Goal: Task Accomplishment & Management: Manage account settings

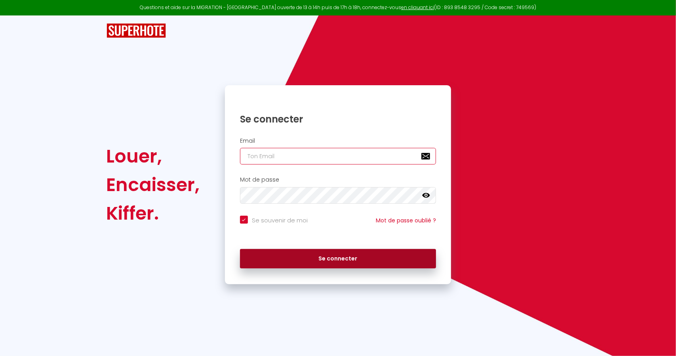
type input "[EMAIL_ADDRESS][DOMAIN_NAME]"
click at [289, 254] on button "Se connecter" at bounding box center [338, 259] width 196 height 20
checkbox input "true"
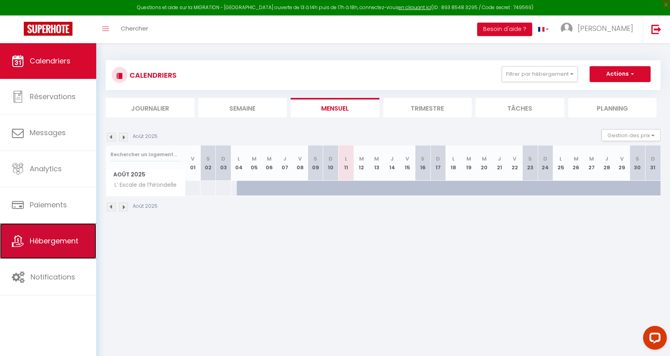
click at [68, 234] on link "Hébergement" at bounding box center [48, 241] width 96 height 36
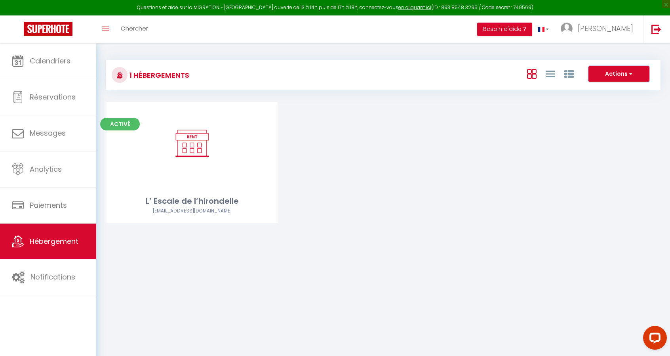
click at [601, 73] on button "Actions" at bounding box center [619, 74] width 61 height 16
click at [599, 88] on li "Créer un Hébergement" at bounding box center [613, 90] width 72 height 9
select select "3"
select select "2"
select select "1"
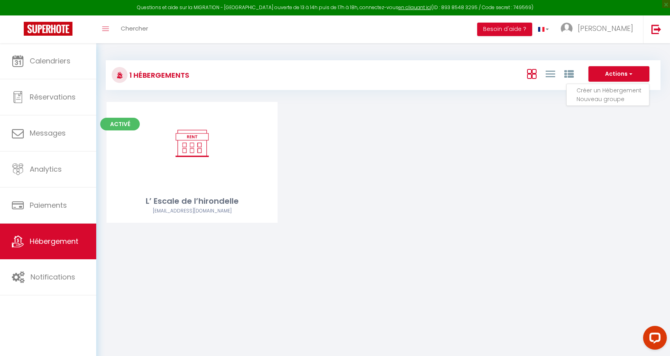
select select "1"
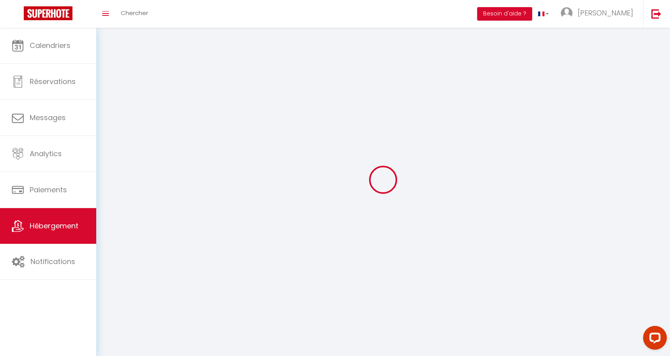
select select
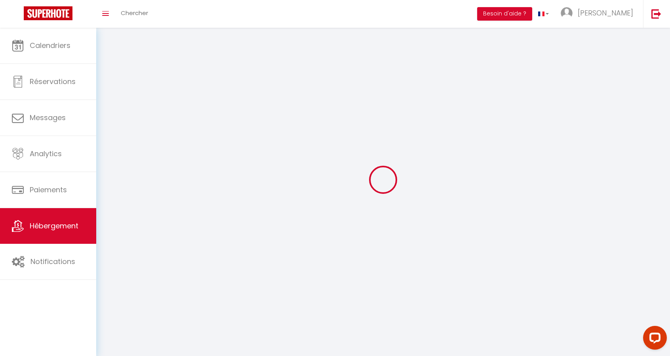
select select
checkbox input "false"
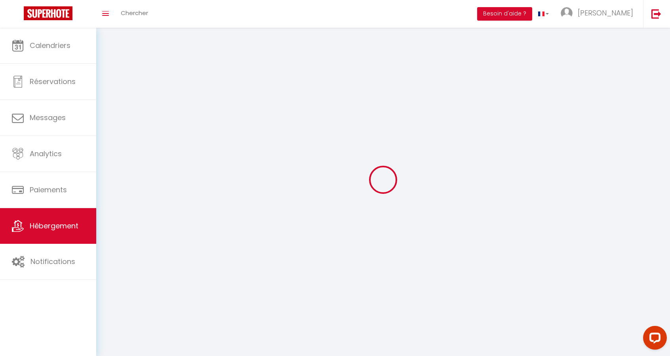
select select
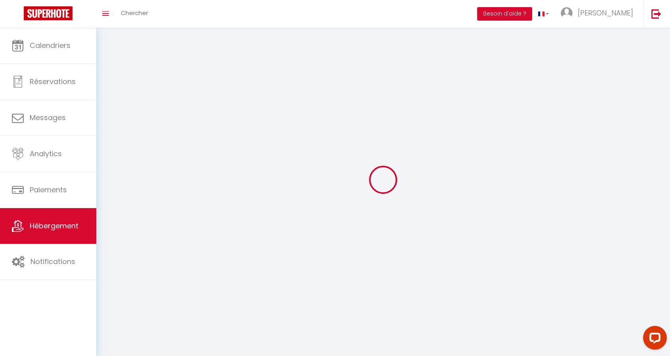
select select
checkbox input "false"
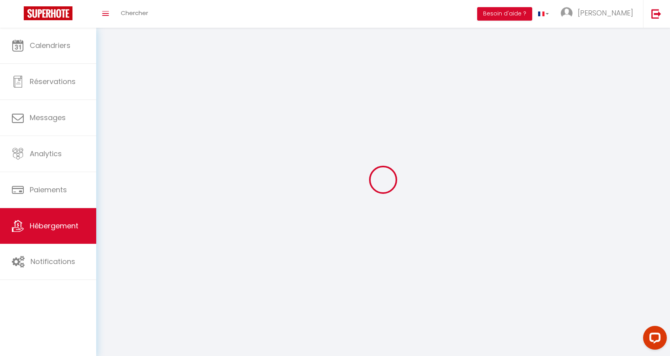
checkbox input "false"
select select
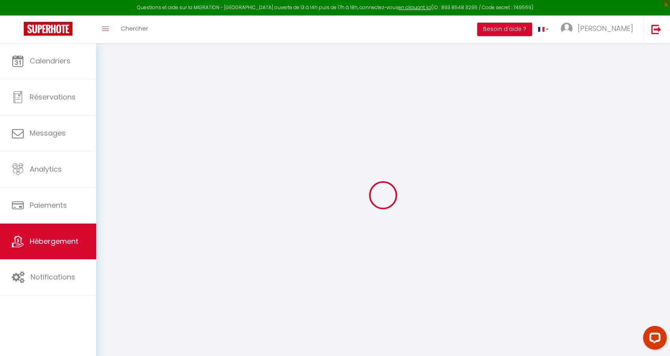
select select
checkbox input "false"
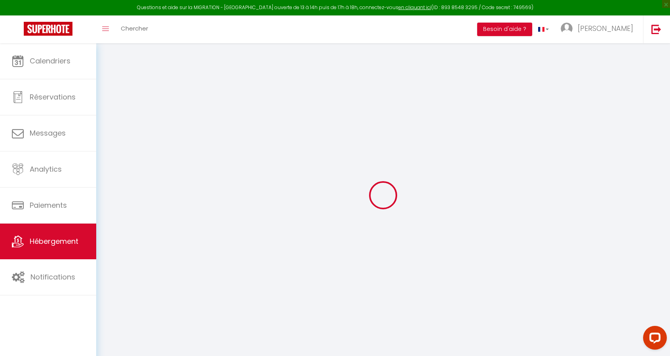
select select
select select "15:00"
select select "23:45"
select select "11:00"
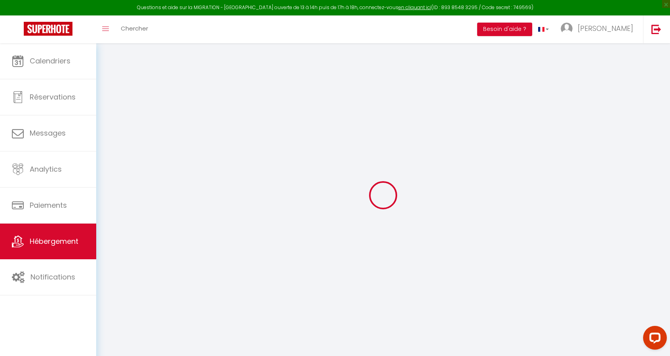
select select "30"
select select "120"
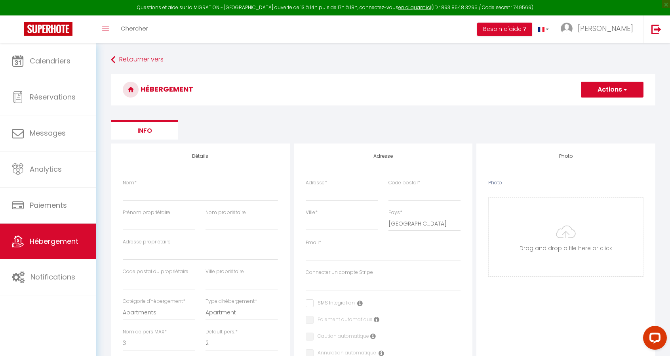
select select
checkbox input "false"
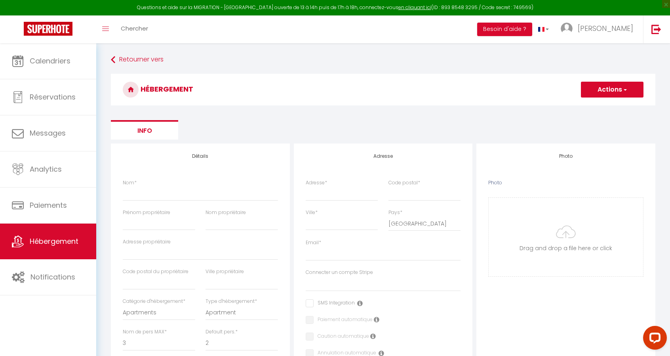
select select
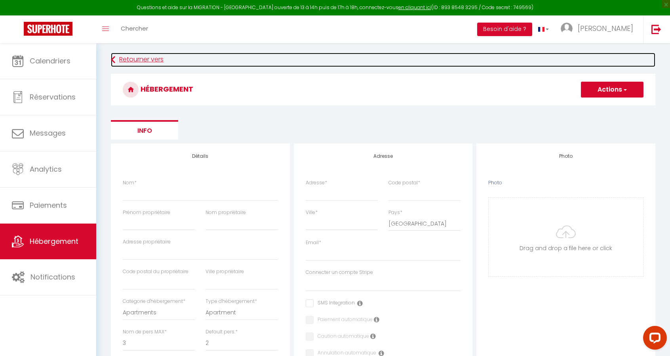
click at [123, 60] on link "Retourner vers" at bounding box center [383, 60] width 545 height 14
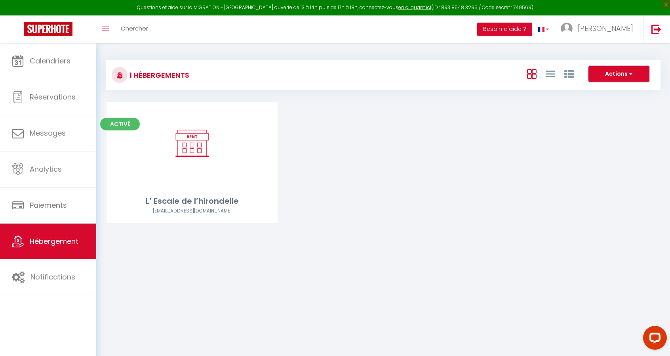
click at [626, 71] on button "Actions" at bounding box center [619, 74] width 61 height 16
click at [597, 160] on div "Activé Editer L’ Escale de l’hirondelle [EMAIL_ADDRESS][DOMAIN_NAME]" at bounding box center [383, 172] width 573 height 141
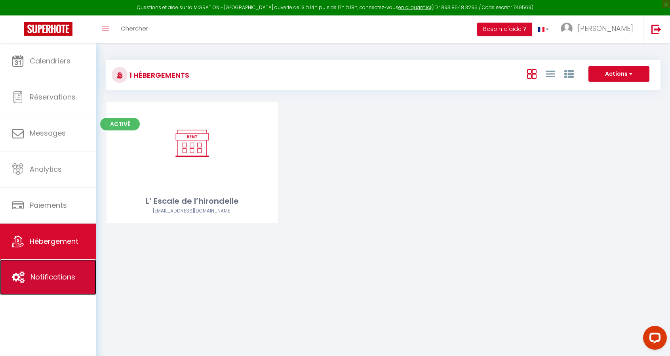
click at [68, 278] on span "Notifications" at bounding box center [53, 277] width 45 height 10
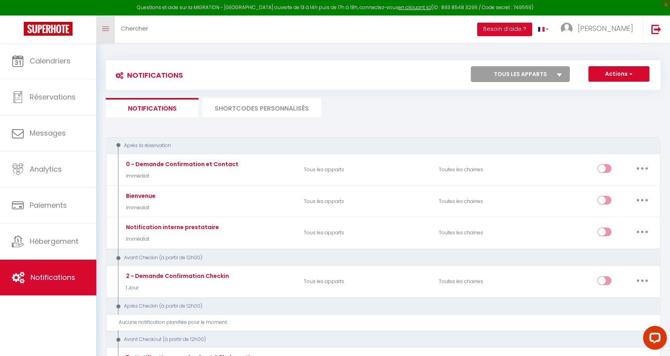
click at [102, 30] on link "Toggle menubar" at bounding box center [105, 29] width 19 height 28
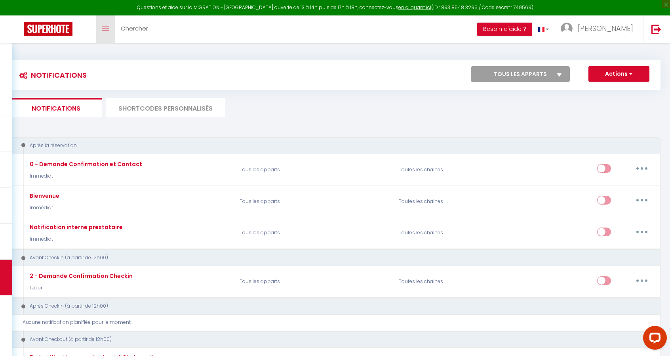
click at [102, 30] on link "Toggle menubar" at bounding box center [105, 29] width 19 height 28
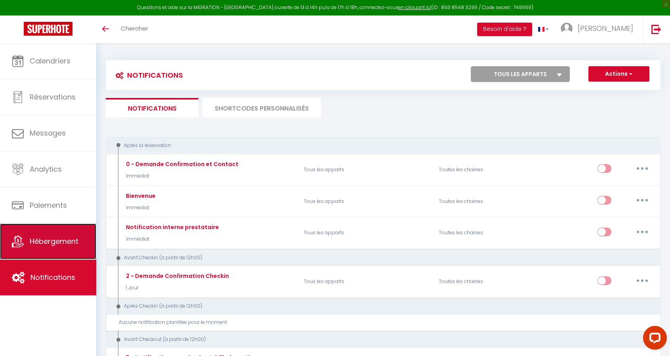
click at [45, 230] on link "Hébergement" at bounding box center [48, 241] width 96 height 36
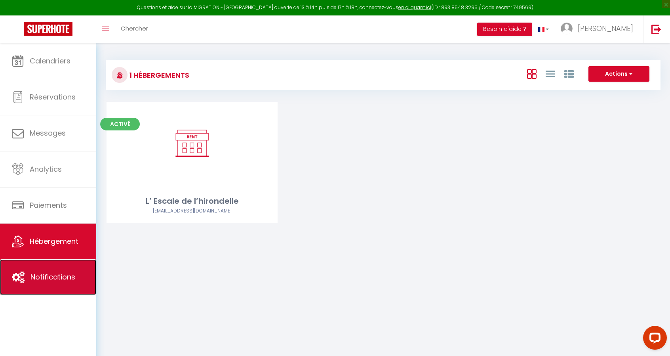
click at [29, 281] on link "Notifications" at bounding box center [48, 277] width 96 height 36
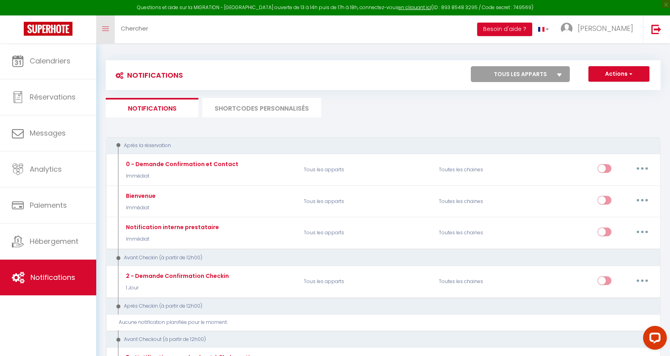
click at [101, 28] on link "Toggle menubar" at bounding box center [105, 29] width 19 height 28
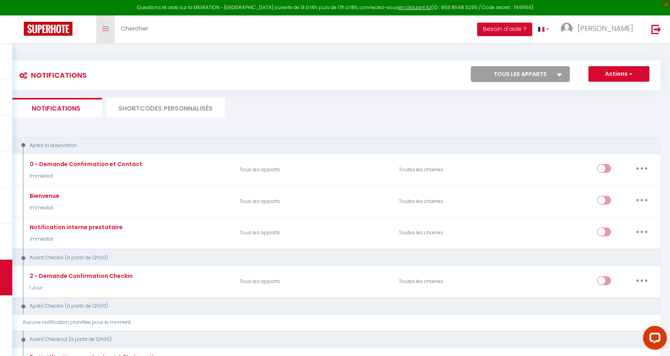
click at [101, 28] on link "Toggle menubar" at bounding box center [105, 29] width 19 height 28
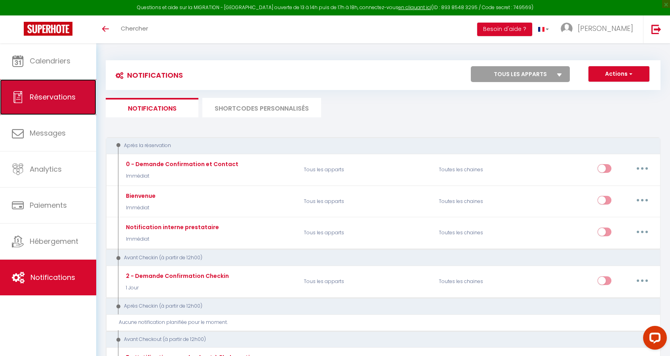
click at [27, 95] on link "Réservations" at bounding box center [48, 97] width 96 height 36
select select "not_cancelled"
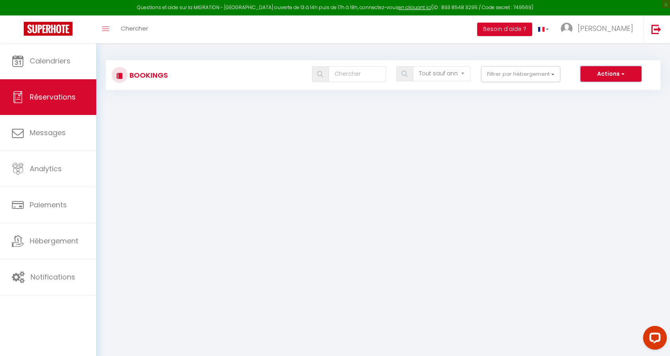
click at [597, 76] on button "Actions" at bounding box center [611, 74] width 61 height 16
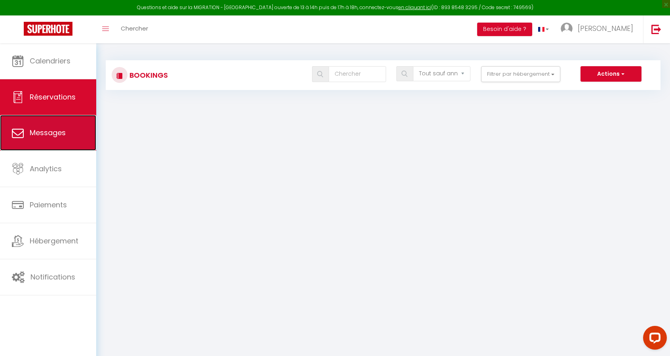
click at [64, 122] on link "Messages" at bounding box center [48, 133] width 96 height 36
select select "message"
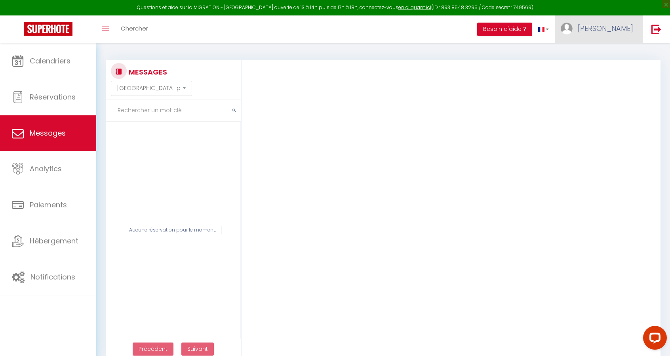
click at [573, 32] on img at bounding box center [567, 29] width 12 height 12
click at [597, 55] on link "Paramètres" at bounding box center [611, 54] width 59 height 13
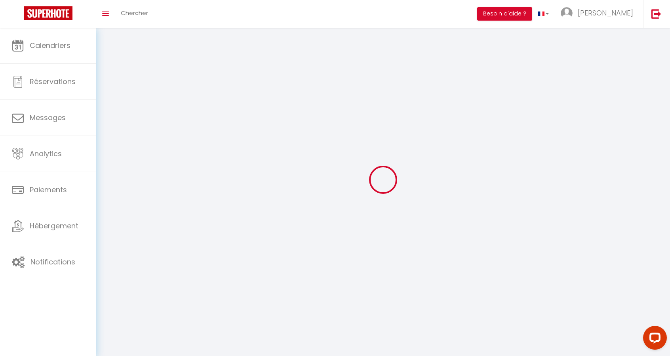
type input "[PERSON_NAME]"
type input "BARRIERE"
type input "[PHONE_NUMBER]"
type input "10 via [GEOGRAPHIC_DATA]"
type input "20220"
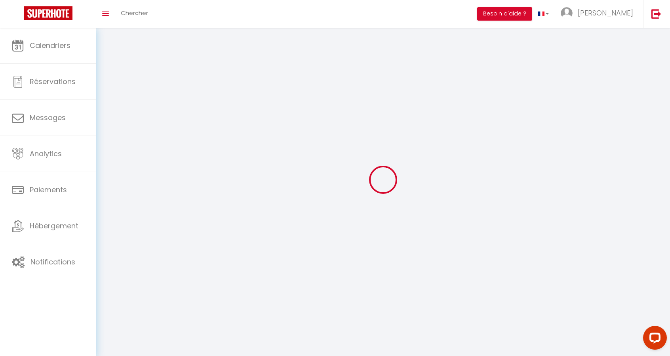
type input "ARGEGNO"
type input "WyOIQssNs8C3lUCmsfEmSX3VH"
type input "9uxgURBau7oGQtswD17nY3fof"
type input "WyOIQssNs8C3lUCmsfEmSX3VH"
type input "9uxgURBau7oGQtswD17nY3fof"
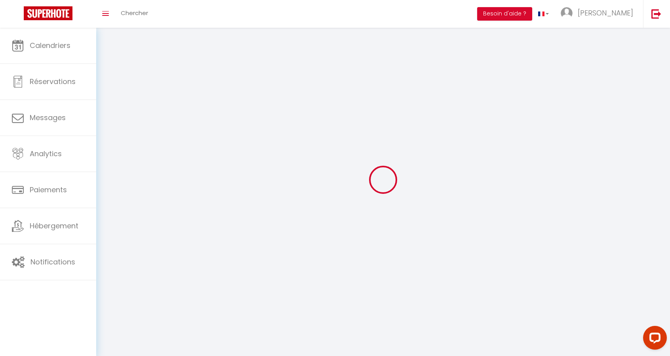
type input "[URL][DOMAIN_NAME]"
select select "107"
select select "28"
select select "fr"
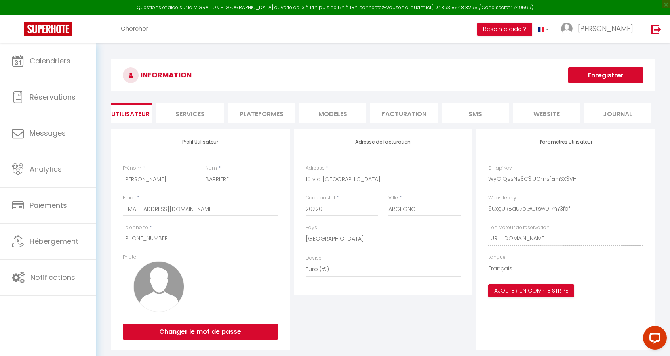
click at [195, 112] on li "Services" at bounding box center [189, 112] width 67 height 19
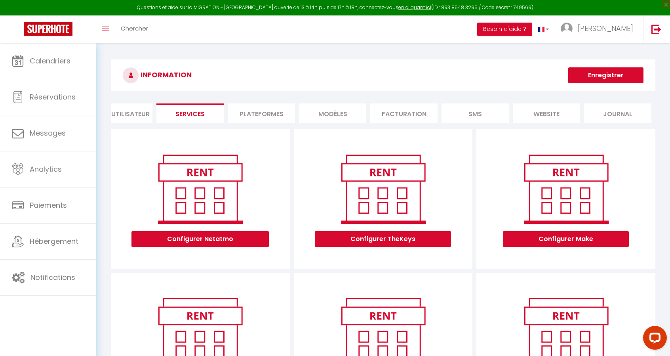
click at [272, 117] on li "Plateformes" at bounding box center [261, 112] width 67 height 19
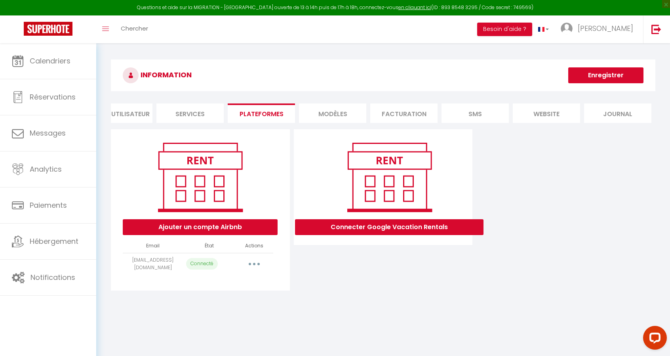
click at [254, 265] on icon "button" at bounding box center [254, 264] width 2 height 2
click at [246, 285] on link "Importer les appartements" at bounding box center [219, 281] width 88 height 13
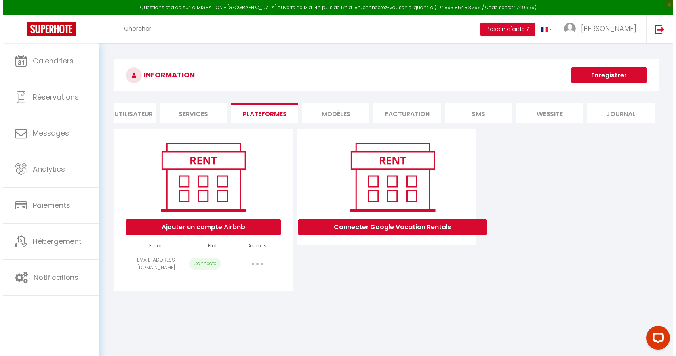
scroll to position [0, 20]
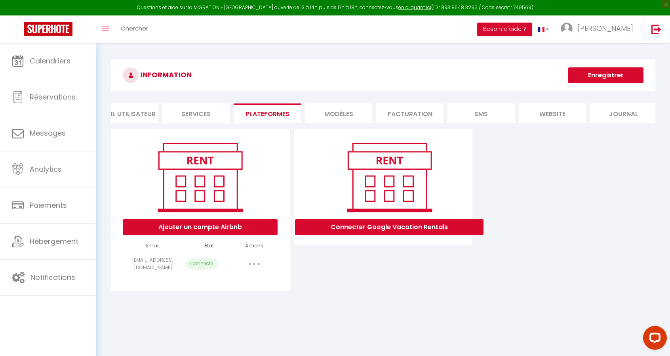
select select "74932"
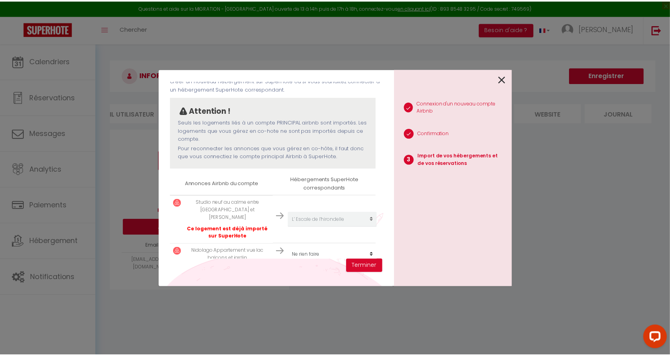
scroll to position [52, 0]
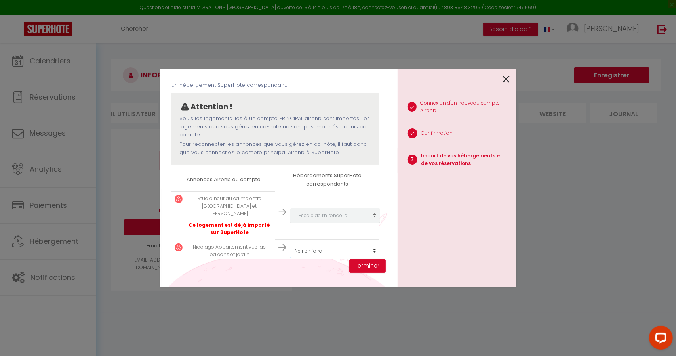
click at [371, 223] on select "Créer un nouveau hébergement Ne rien faire L’ Escale de l’hirondelle" at bounding box center [335, 215] width 90 height 15
select select "create_new"
click at [290, 223] on select "Créer un nouveau hébergement Ne rien faire L’ Escale de l’hirondelle" at bounding box center [335, 215] width 90 height 15
click at [369, 267] on button "Terminer" at bounding box center [367, 265] width 36 height 13
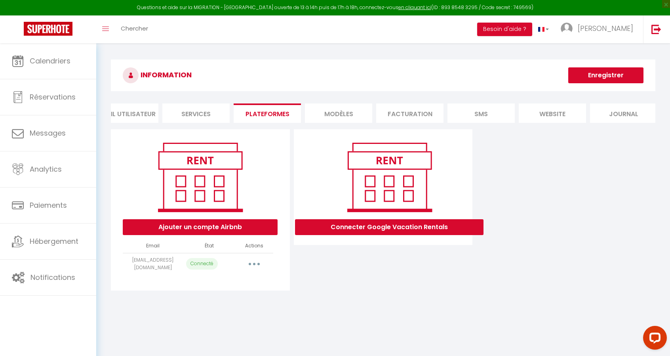
click at [328, 112] on li "MODÈLES" at bounding box center [338, 112] width 67 height 19
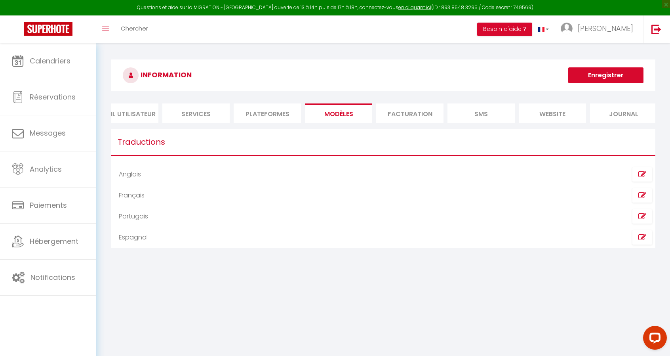
click at [418, 109] on li "Facturation" at bounding box center [409, 112] width 67 height 19
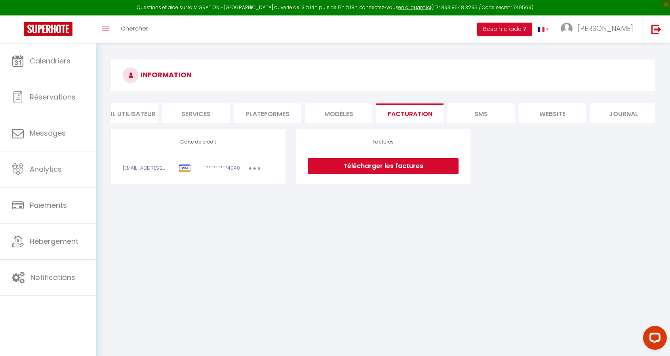
click at [478, 112] on li "SMS" at bounding box center [481, 112] width 67 height 19
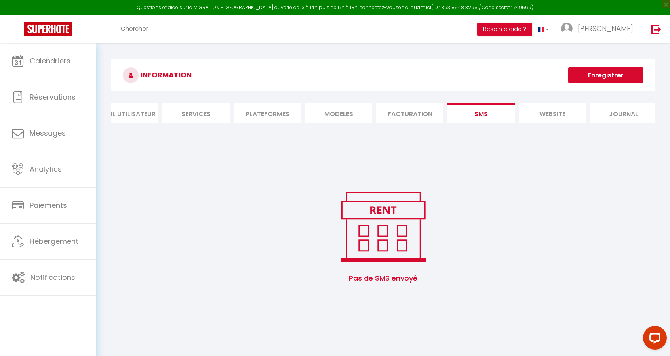
click at [542, 113] on li "website" at bounding box center [552, 112] width 67 height 19
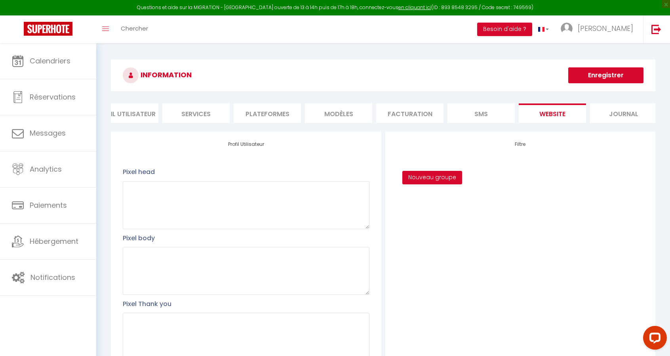
click at [624, 114] on li "Journal" at bounding box center [623, 112] width 67 height 19
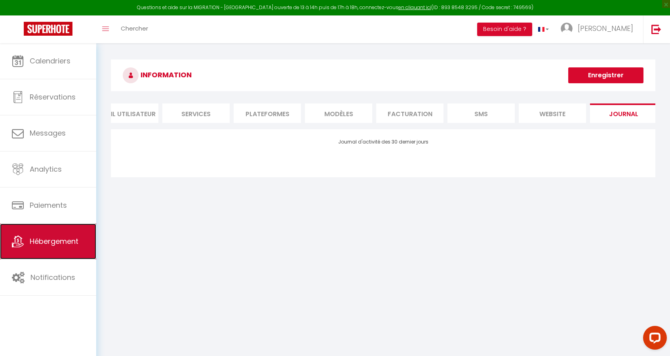
click at [54, 233] on link "Hébergement" at bounding box center [48, 241] width 96 height 36
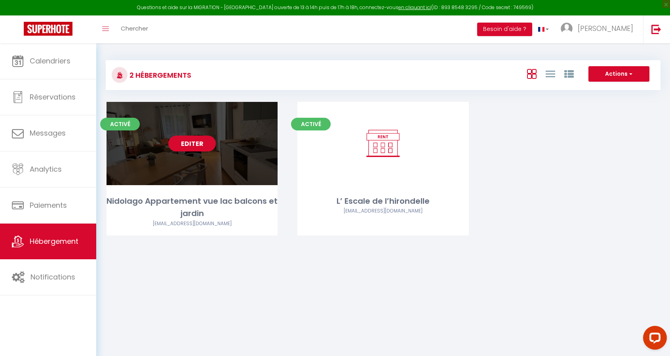
click at [189, 141] on link "Editer" at bounding box center [192, 143] width 48 height 16
select select "3"
select select "2"
select select "1"
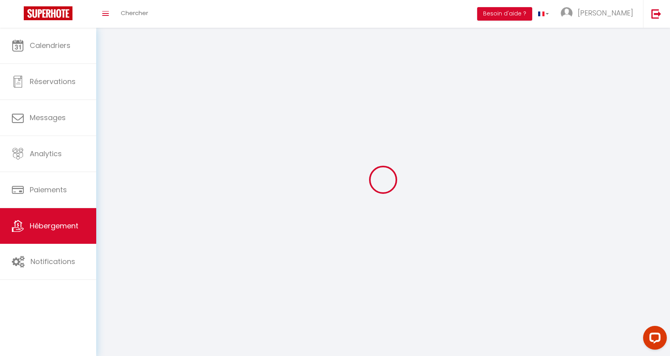
select select
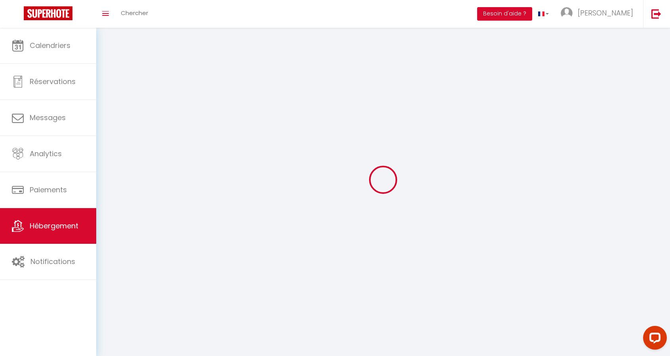
select select
checkbox input "false"
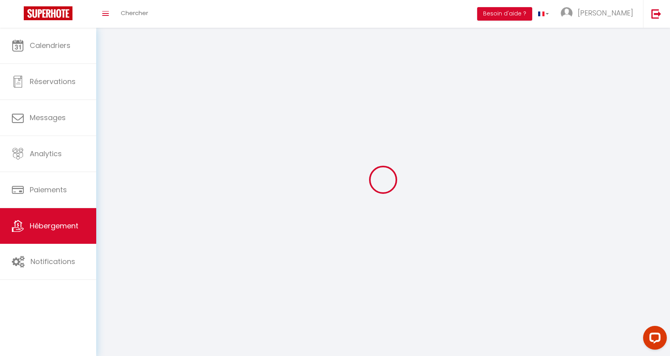
select select
select select "1"
select select "28"
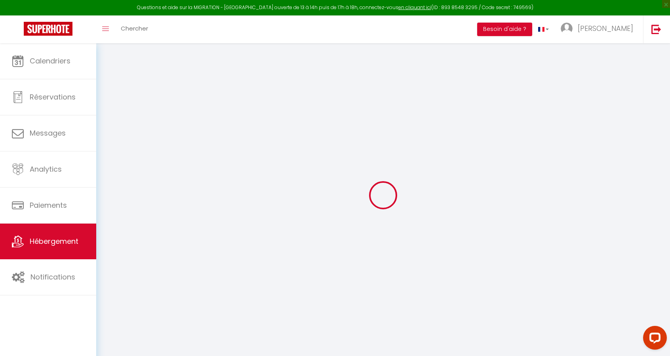
select select
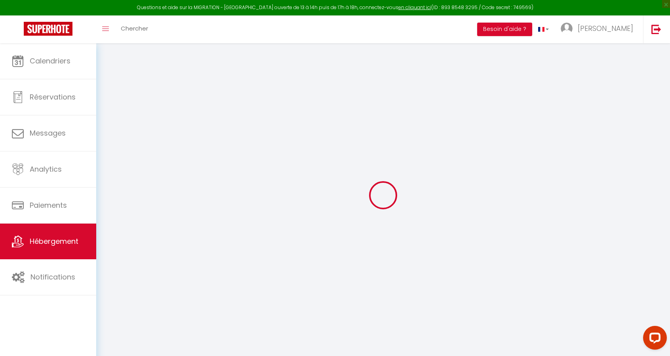
select select
checkbox input "false"
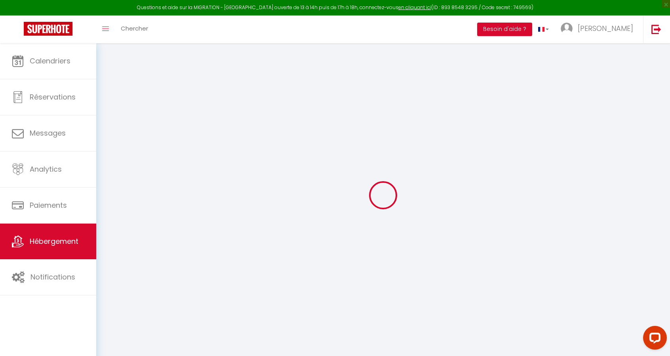
select select
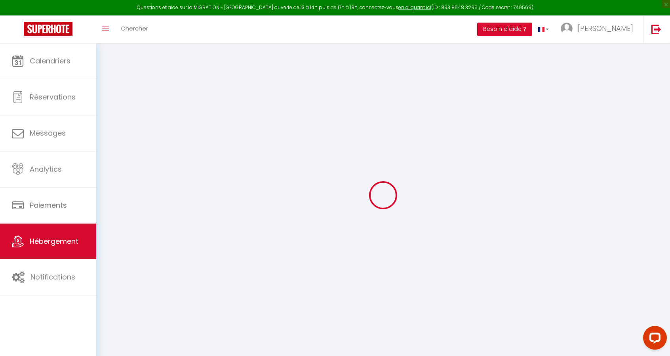
select select
checkbox input "false"
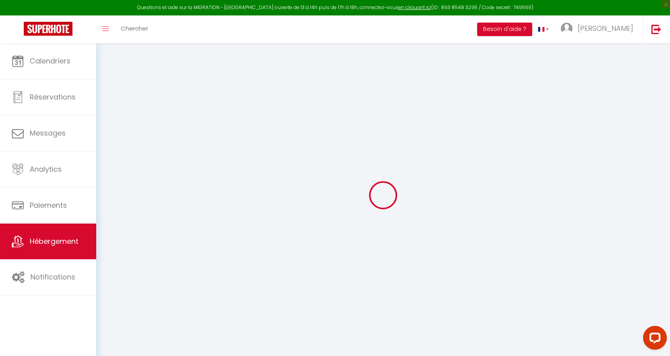
checkbox input "false"
select select
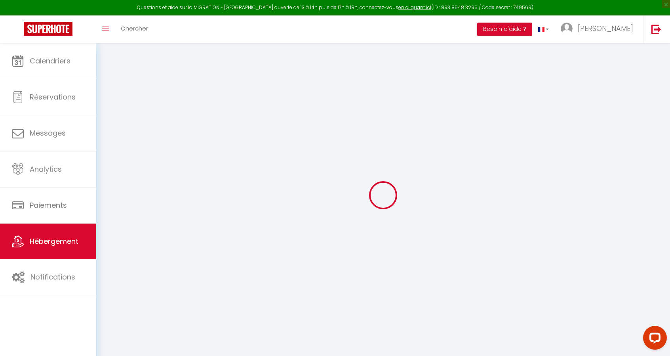
select select
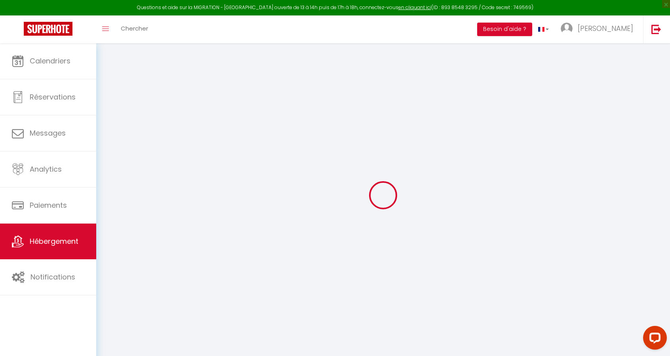
checkbox input "false"
select select
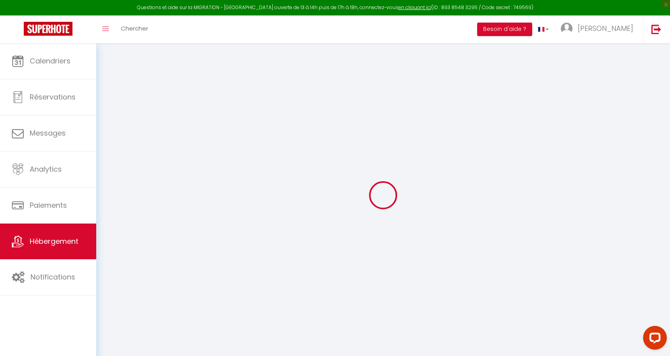
select select
checkbox input "false"
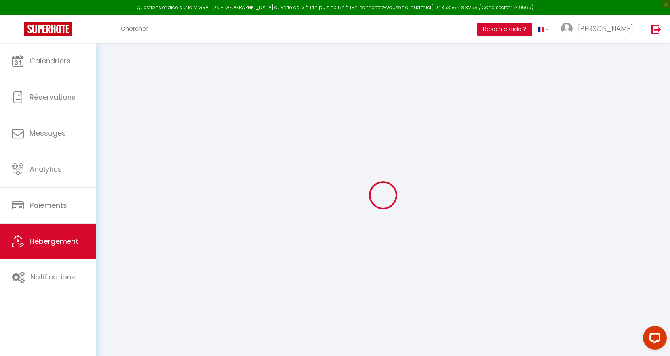
checkbox input "false"
select select "15:00"
select select "23:45"
select select "11:00"
select select "30"
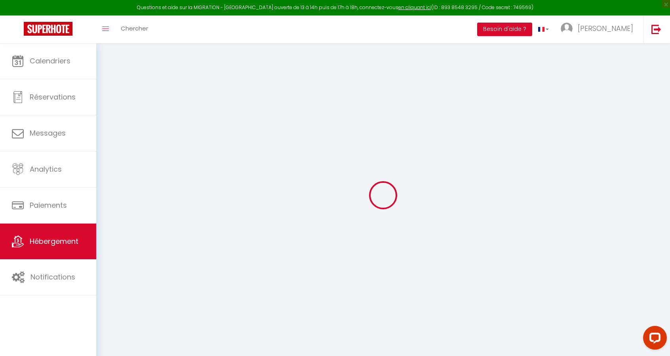
select select "120"
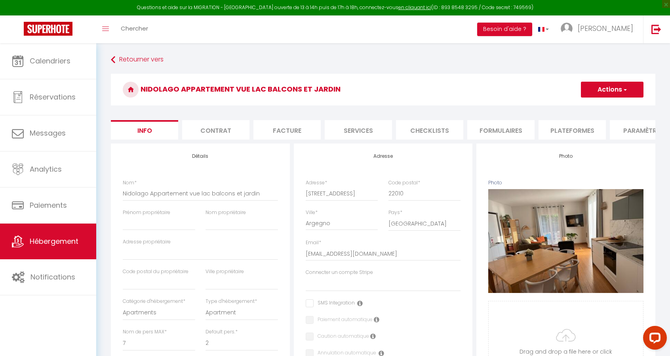
select select
checkbox input "false"
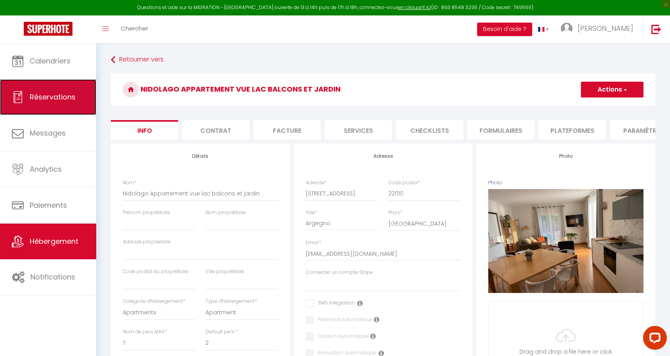
click at [42, 103] on link "Réservations" at bounding box center [48, 97] width 96 height 36
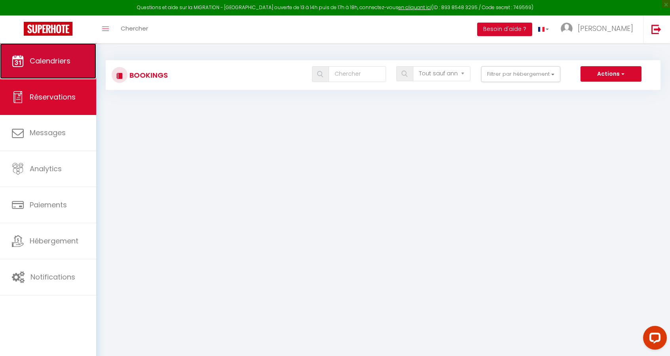
click at [52, 61] on span "Calendriers" at bounding box center [50, 61] width 41 height 10
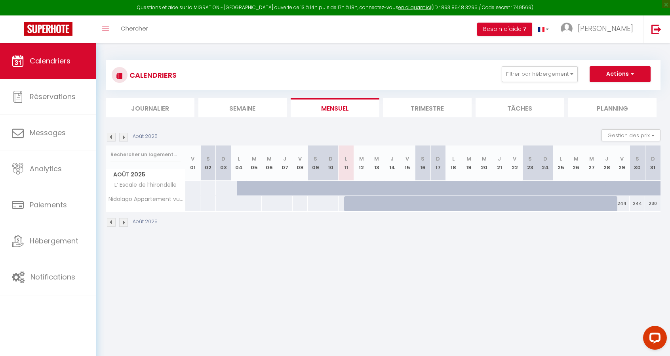
click at [428, 105] on li "Trimestre" at bounding box center [427, 107] width 89 height 19
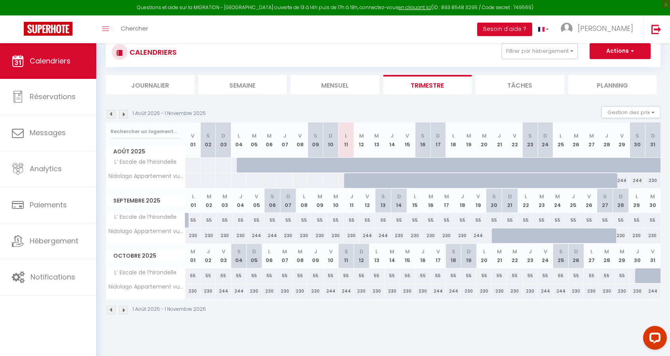
scroll to position [43, 0]
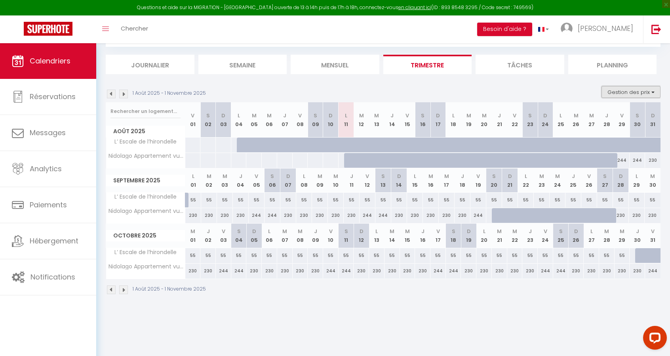
click at [621, 93] on button "Gestion des prix" at bounding box center [631, 92] width 59 height 12
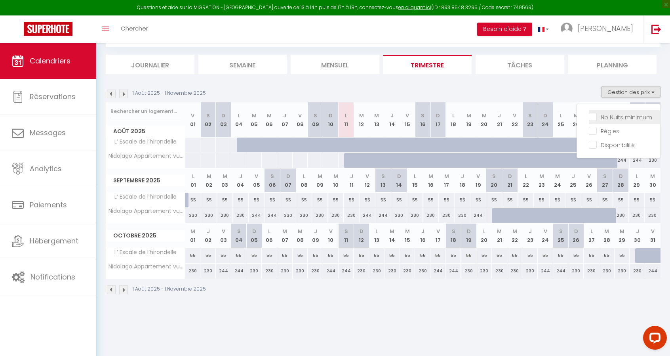
click at [597, 118] on input "Nb Nuits minimum" at bounding box center [624, 117] width 71 height 8
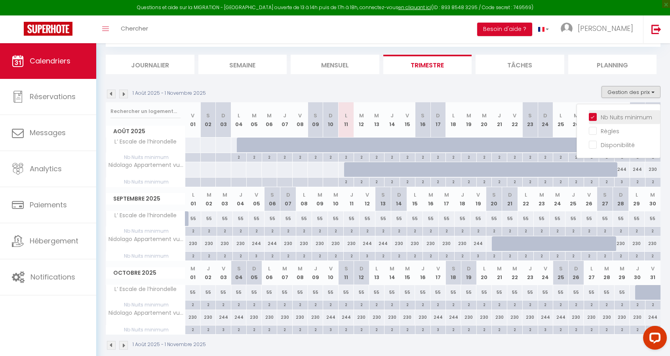
click at [597, 118] on input "Nb Nuits minimum" at bounding box center [624, 117] width 71 height 8
checkbox input "false"
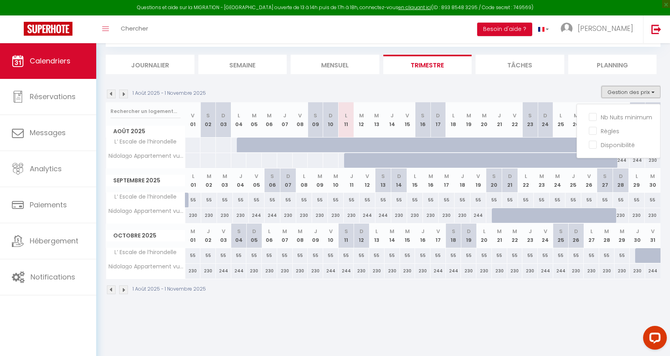
click at [652, 95] on button "Gestion des prix" at bounding box center [631, 92] width 59 height 12
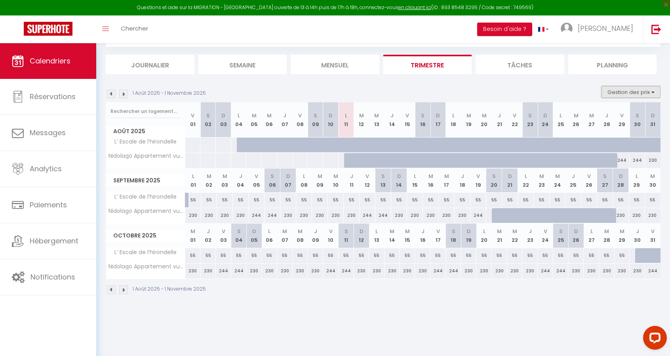
click at [652, 95] on button "Gestion des prix" at bounding box center [631, 92] width 59 height 12
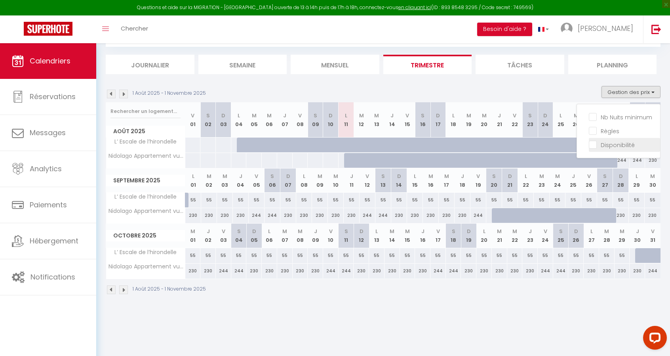
click at [595, 144] on input "Disponibilité" at bounding box center [624, 144] width 71 height 8
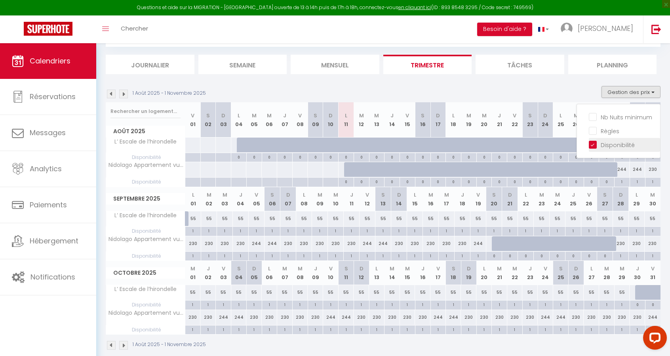
click at [595, 144] on input "Disponibilité" at bounding box center [624, 144] width 71 height 8
checkbox input "false"
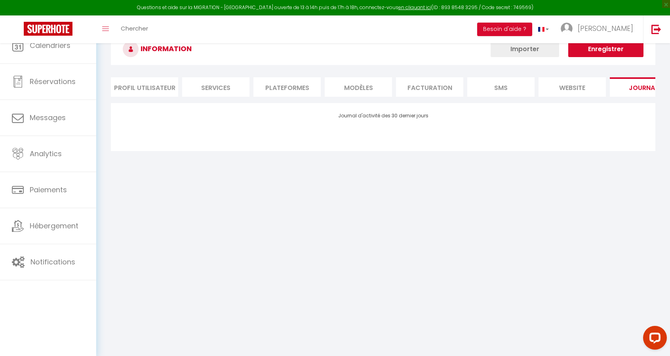
scroll to position [26, 0]
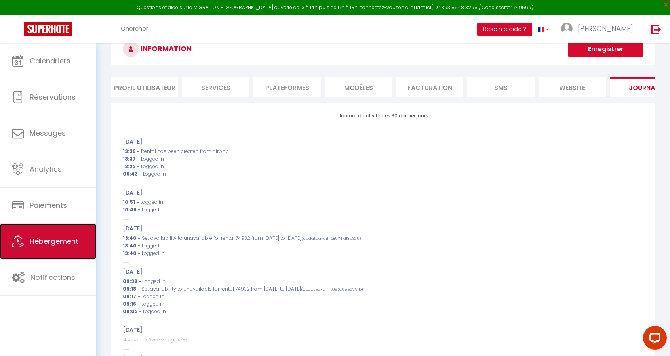
click at [58, 238] on span "Hébergement" at bounding box center [54, 241] width 49 height 10
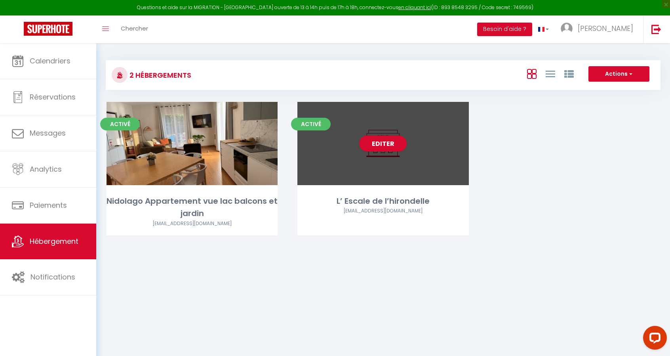
click at [306, 166] on div "Editer" at bounding box center [382, 143] width 171 height 83
select select "3"
select select "2"
select select "1"
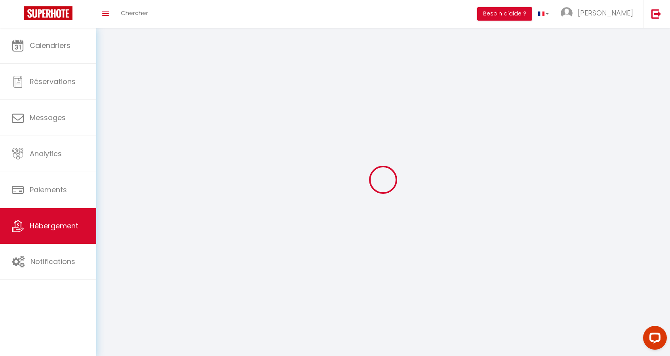
select select
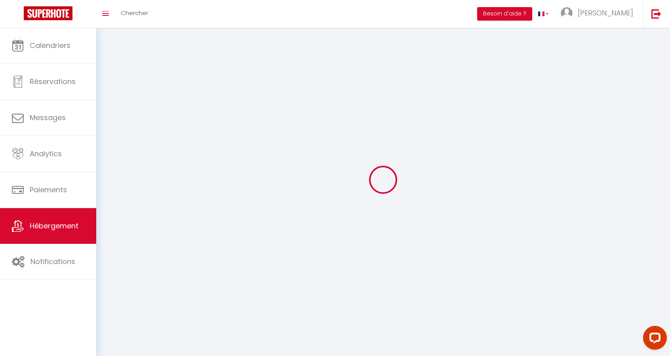
select select
checkbox input "false"
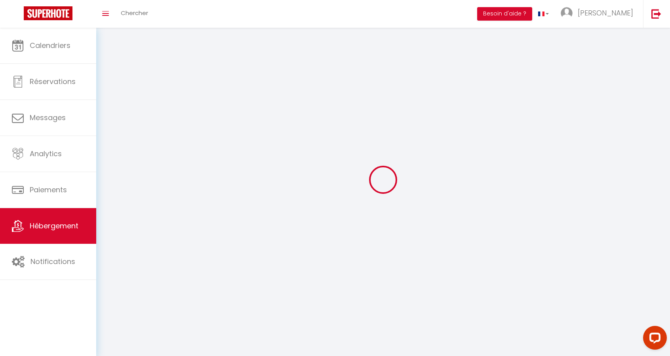
checkbox input "false"
select select
select select "28"
select select
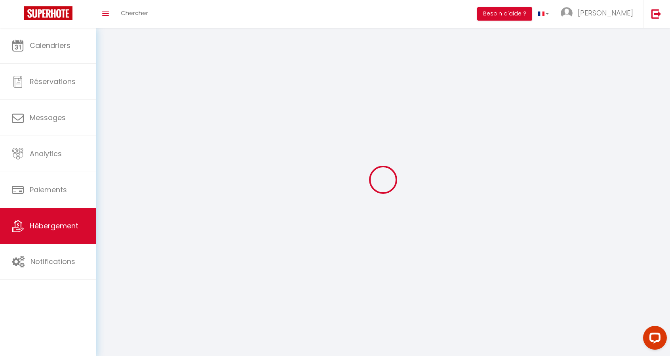
select select
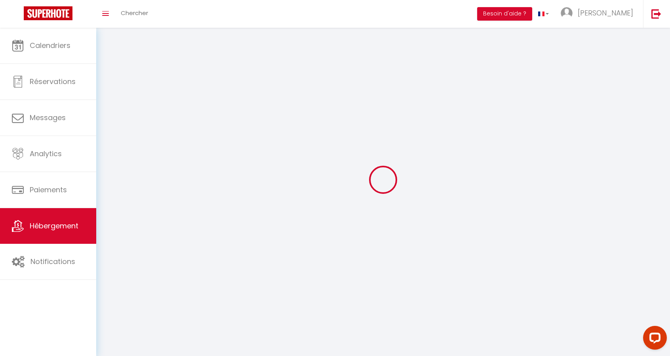
checkbox input "false"
select select
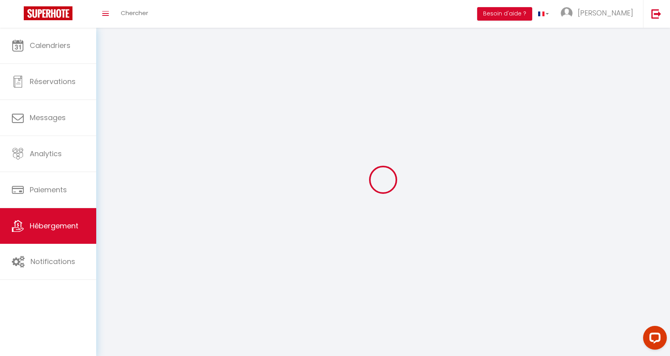
select select
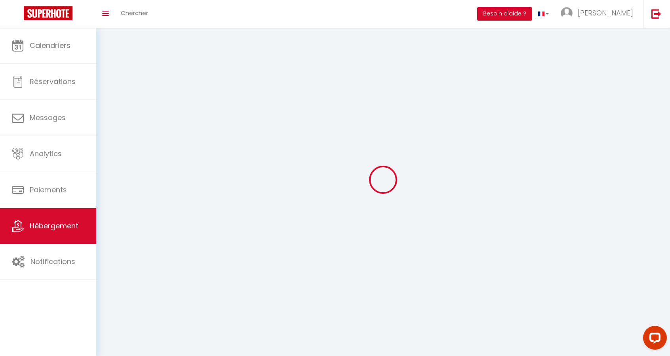
select select
checkbox input "false"
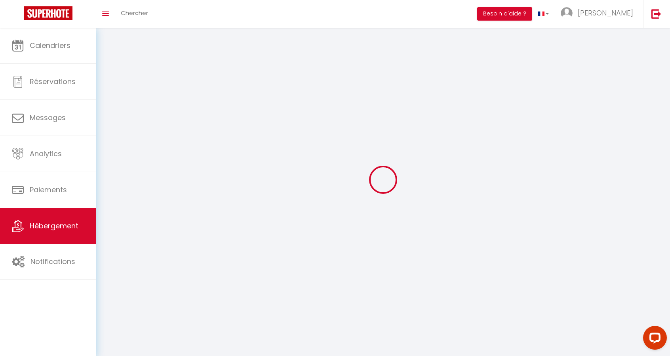
checkbox input "false"
select select
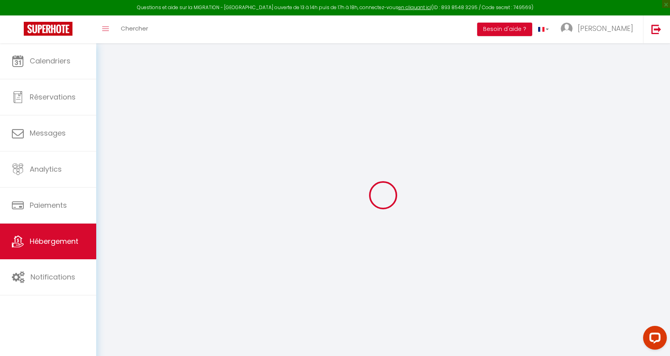
select select
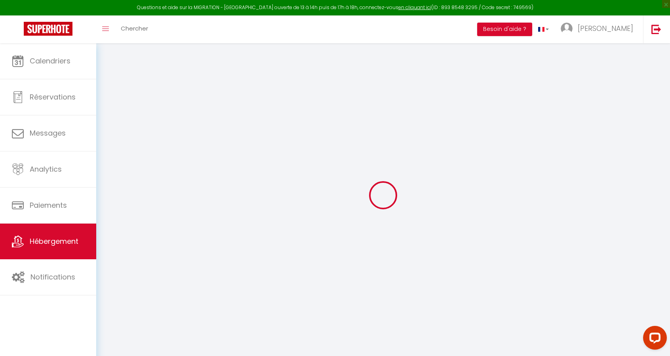
select select
checkbox input "false"
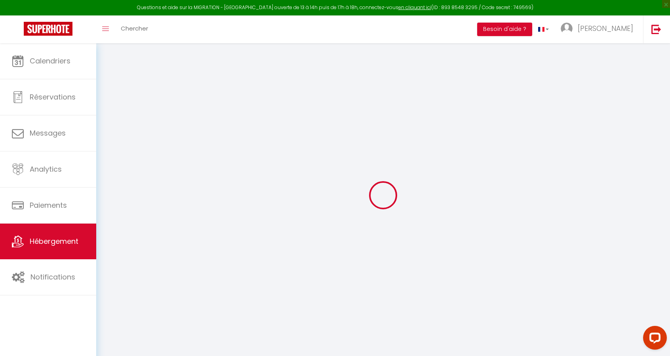
select select
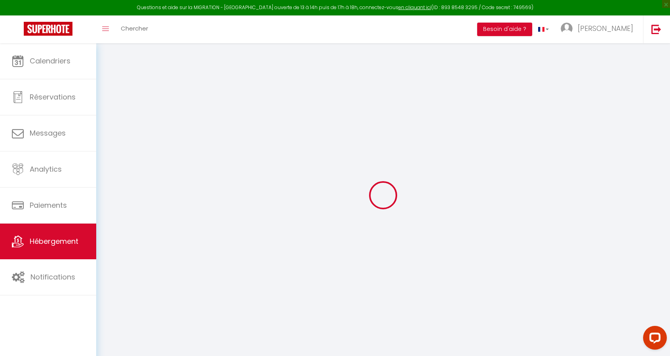
select select
checkbox input "false"
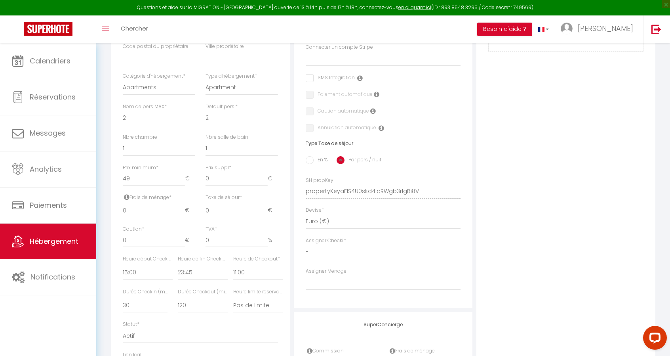
scroll to position [238, 0]
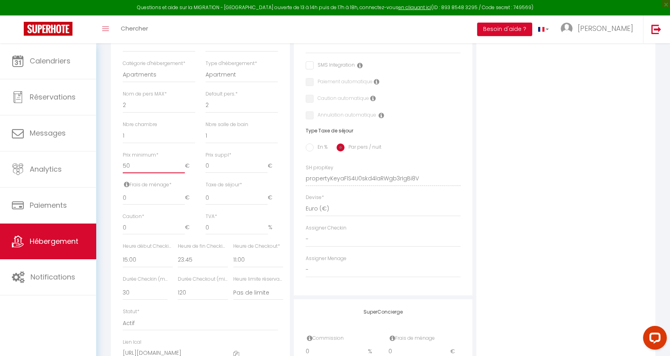
click at [182, 170] on input "50" at bounding box center [154, 166] width 62 height 14
click at [212, 173] on input "0" at bounding box center [237, 166] width 62 height 14
click at [203, 172] on div "Prix suppl * 0 €" at bounding box center [241, 166] width 83 height 30
click at [167, 202] on input "0" at bounding box center [154, 198] width 62 height 14
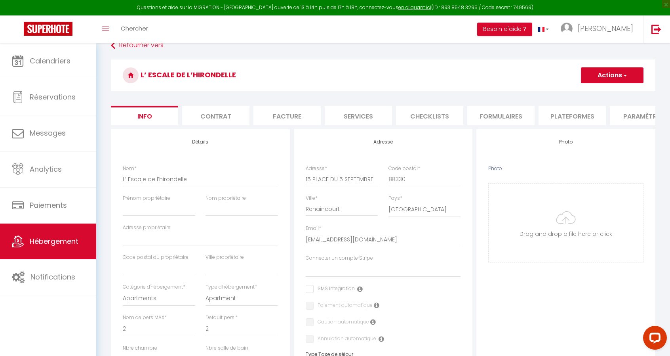
scroll to position [0, 0]
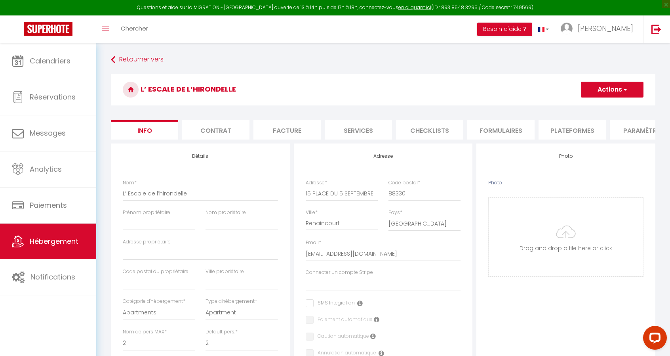
click at [635, 132] on li "Paramètres" at bounding box center [643, 129] width 67 height 19
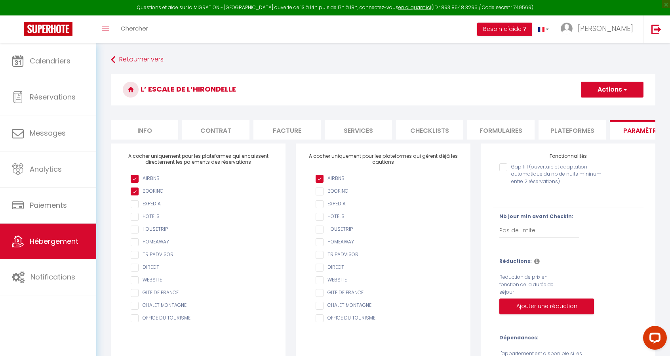
click at [505, 171] on input "Gap fill (ouverture et adaptation automatique du nb de nuits mininum entre 2 ré…" at bounding box center [556, 167] width 112 height 8
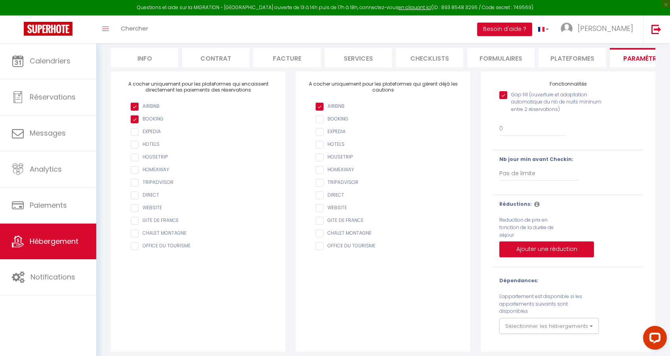
scroll to position [79, 0]
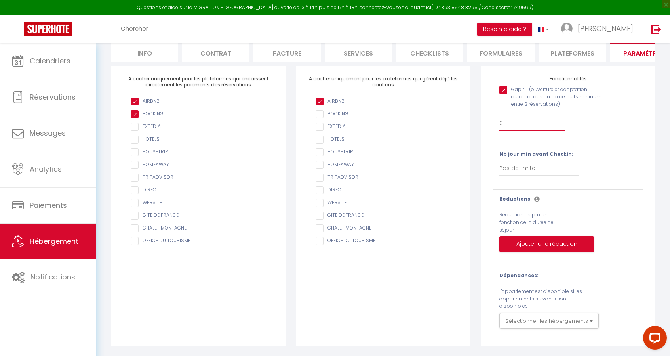
click at [512, 128] on select "0 + 1 % + 2 % + 3 % + 4 % + 5 % + 6 % + 7 % + 8 % + 9 % + 10 % + 11 % + 12 % + …" at bounding box center [533, 123] width 66 height 15
drag, startPoint x: 487, startPoint y: 303, endPoint x: 486, endPoint y: 291, distance: 12.4
click at [486, 291] on div "Fonctionnalités Gap fill (ouverture et adaptation automatique du nb de nuits mi…" at bounding box center [568, 206] width 175 height 280
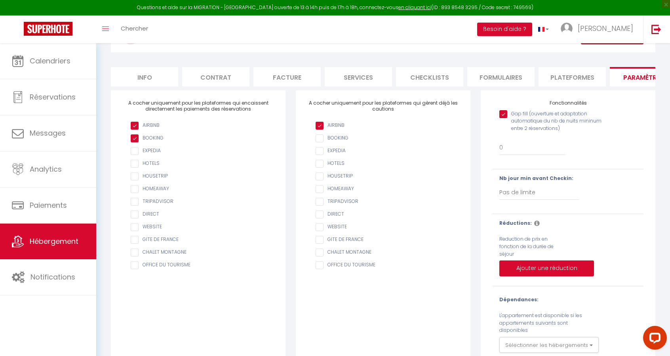
scroll to position [0, 0]
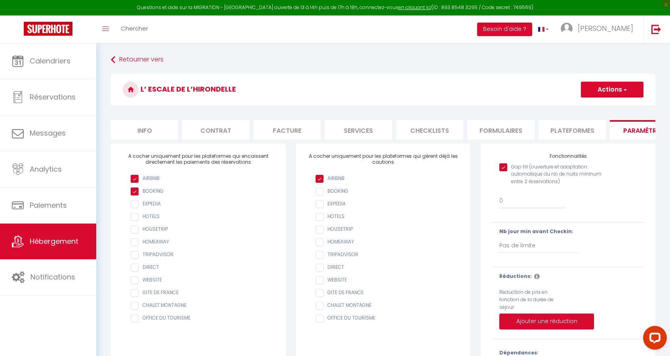
click at [638, 126] on li "Paramètres" at bounding box center [643, 129] width 67 height 19
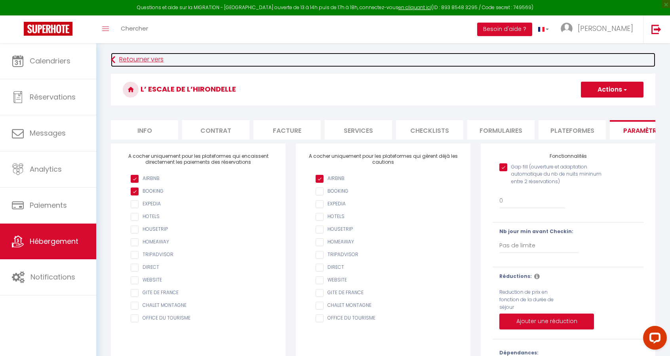
click at [142, 58] on link "Retourner vers" at bounding box center [383, 60] width 545 height 14
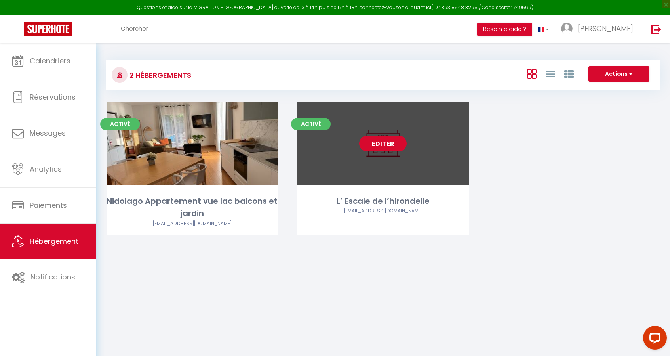
click at [372, 149] on link "Editer" at bounding box center [383, 143] width 48 height 16
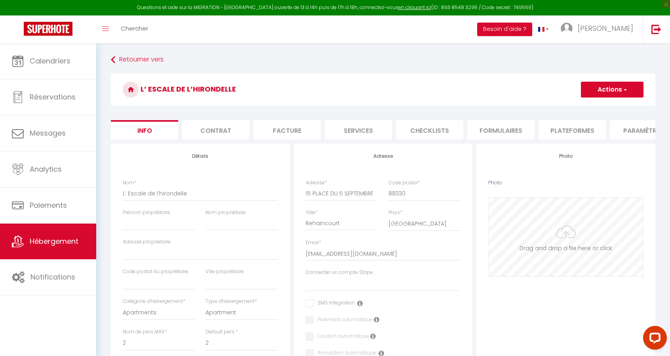
click at [577, 245] on input "Photo" at bounding box center [566, 237] width 154 height 78
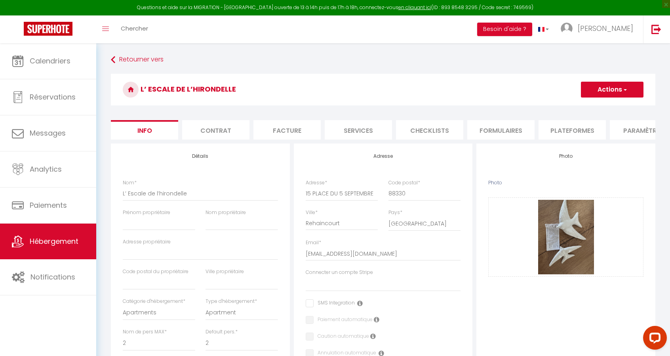
click at [614, 95] on button "Actions" at bounding box center [612, 90] width 63 height 16
click at [588, 104] on input "Enregistrer" at bounding box center [580, 107] width 29 height 8
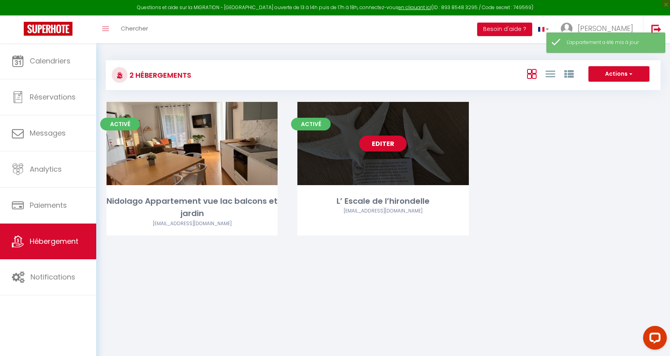
click at [363, 163] on div "Editer" at bounding box center [382, 143] width 171 height 83
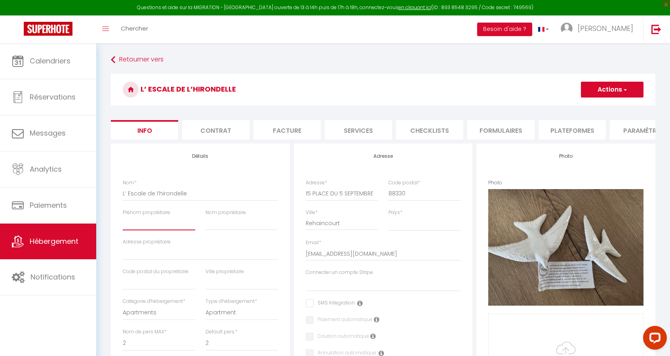
click at [134, 230] on input "Prénom propriétaire" at bounding box center [159, 223] width 72 height 14
click at [143, 286] on input "text" at bounding box center [159, 282] width 72 height 14
click at [146, 286] on input "8833" at bounding box center [159, 282] width 72 height 14
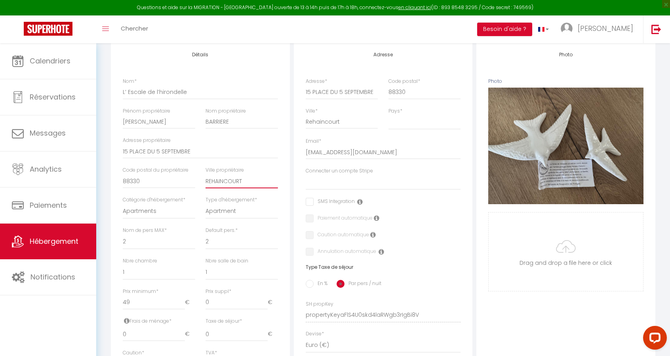
scroll to position [119, 0]
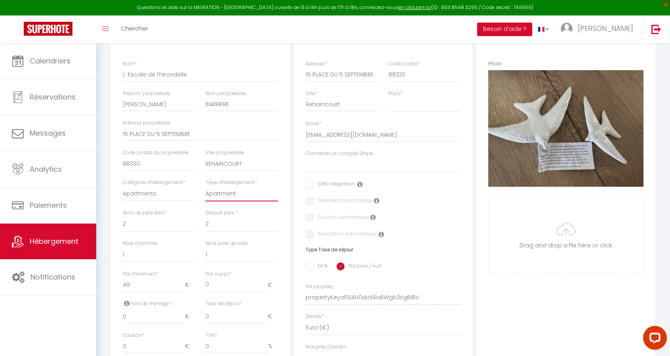
click at [217, 201] on select "Apartment Condominium Loft Serviced Apartment" at bounding box center [242, 193] width 72 height 15
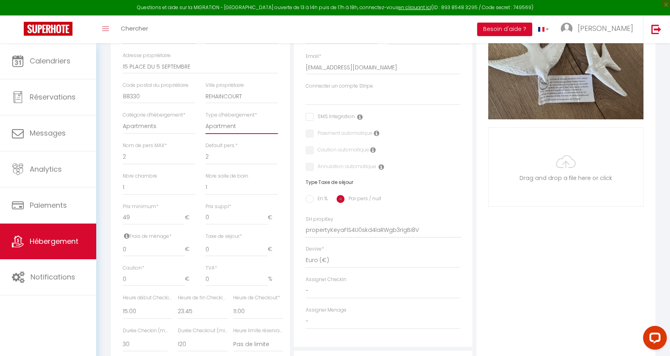
scroll to position [198, 0]
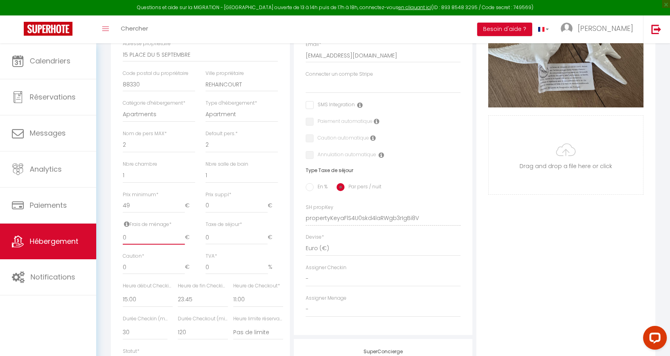
click at [132, 244] on input "0" at bounding box center [154, 237] width 62 height 14
click at [141, 270] on input "0" at bounding box center [154, 267] width 62 height 14
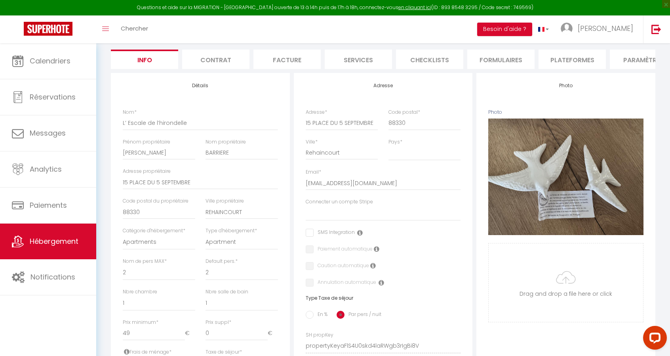
scroll to position [0, 0]
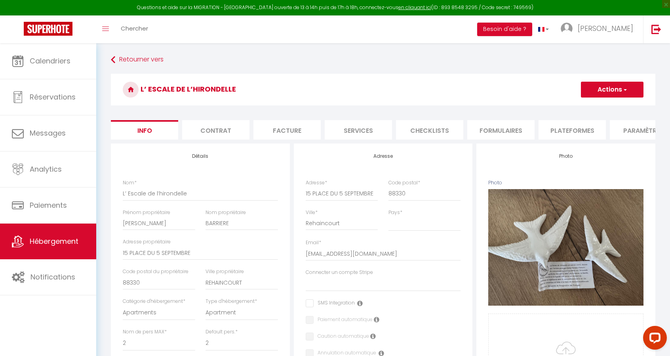
click at [223, 131] on li "Contrat" at bounding box center [215, 129] width 67 height 19
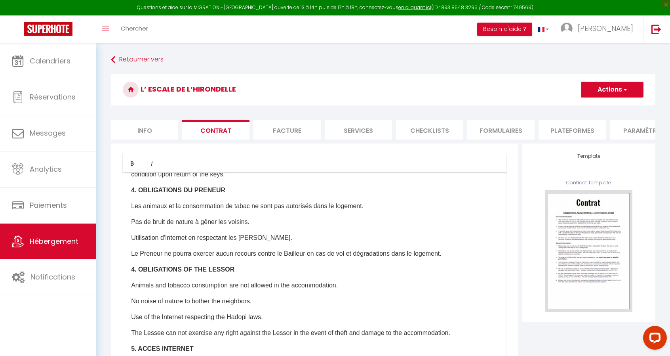
scroll to position [673, 0]
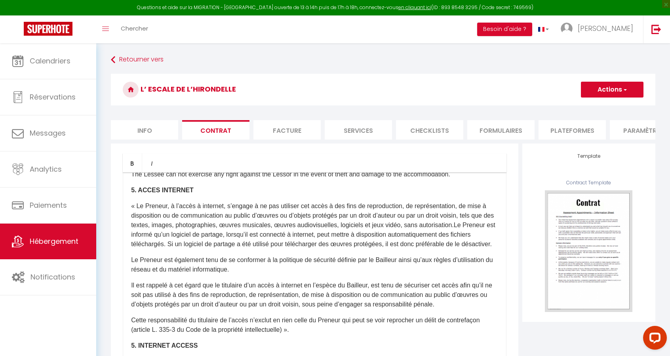
click at [278, 128] on li "Facture" at bounding box center [287, 129] width 67 height 19
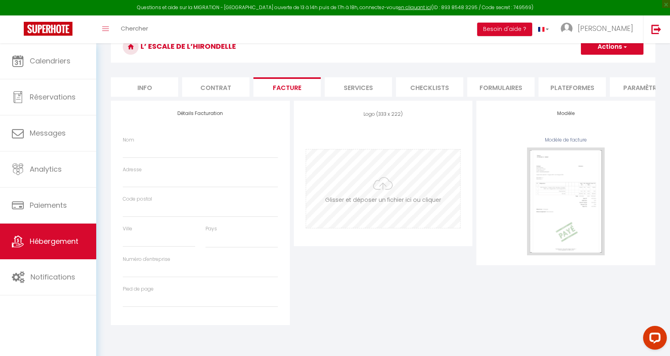
scroll to position [43, 0]
click at [349, 81] on li "Services" at bounding box center [358, 86] width 67 height 19
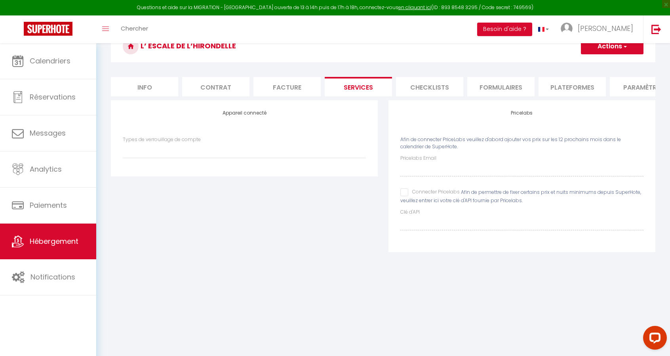
click at [433, 89] on li "Checklists" at bounding box center [429, 86] width 67 height 19
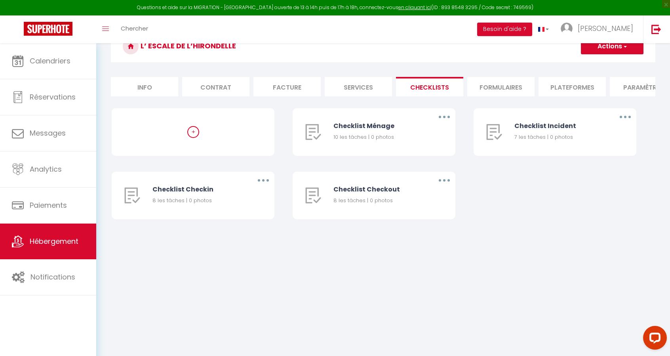
click at [499, 88] on li "Formulaires" at bounding box center [500, 86] width 67 height 19
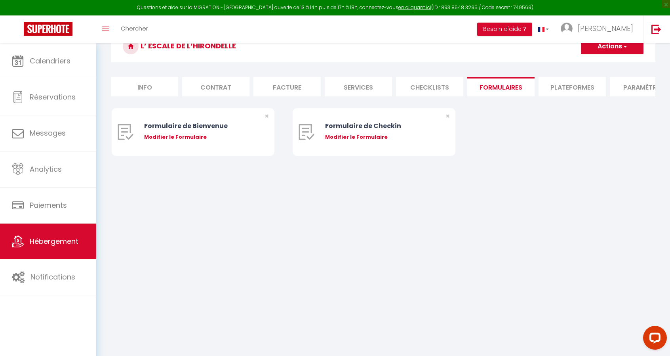
click at [555, 87] on li "Plateformes" at bounding box center [572, 86] width 67 height 19
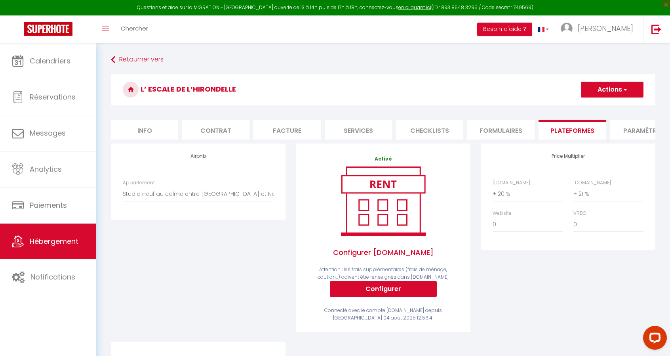
click at [627, 127] on li "Paramètres" at bounding box center [643, 129] width 67 height 19
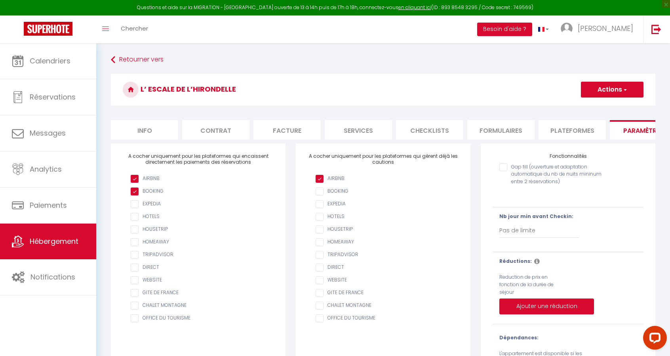
click at [507, 171] on input "Gap fill (ouverture et adaptation automatique du nb de nuits mininum entre 2 ré…" at bounding box center [556, 167] width 112 height 8
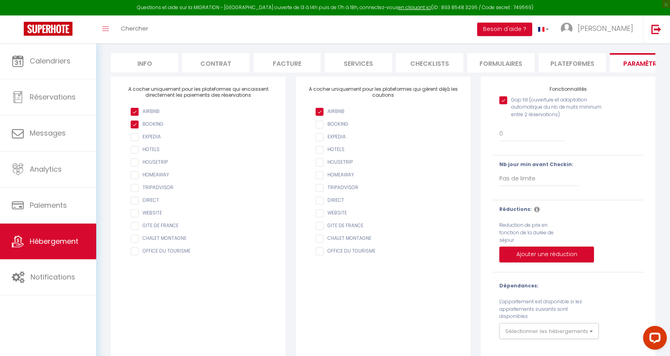
scroll to position [82, 0]
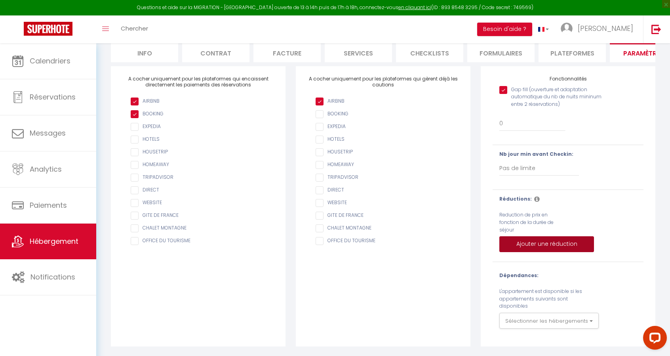
click at [517, 244] on button "Ajouter une réduction" at bounding box center [547, 244] width 95 height 16
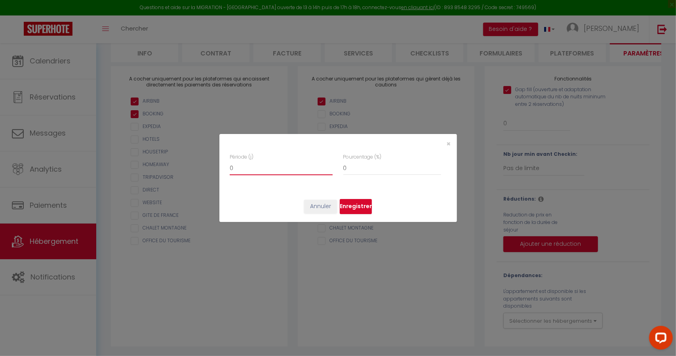
click at [240, 169] on input "0" at bounding box center [281, 168] width 103 height 14
click at [450, 145] on span "×" at bounding box center [449, 144] width 4 height 10
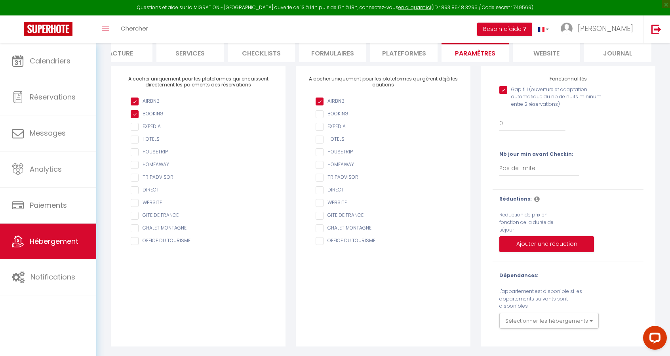
scroll to position [0, 0]
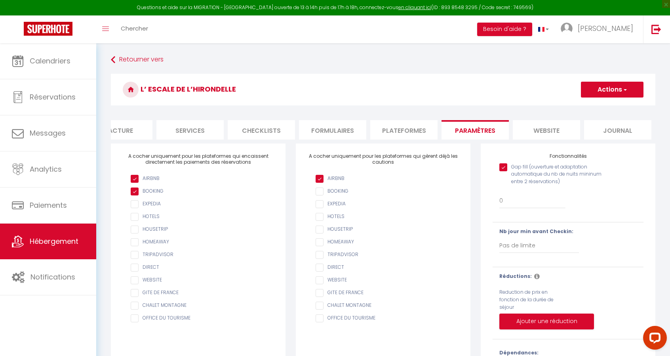
click at [630, 92] on button "Actions" at bounding box center [612, 90] width 63 height 16
click at [617, 105] on input "Enregistrer" at bounding box center [603, 107] width 29 height 8
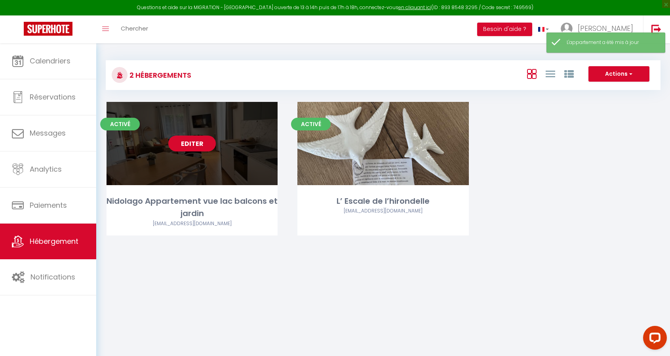
click at [219, 167] on div "Editer" at bounding box center [192, 143] width 171 height 83
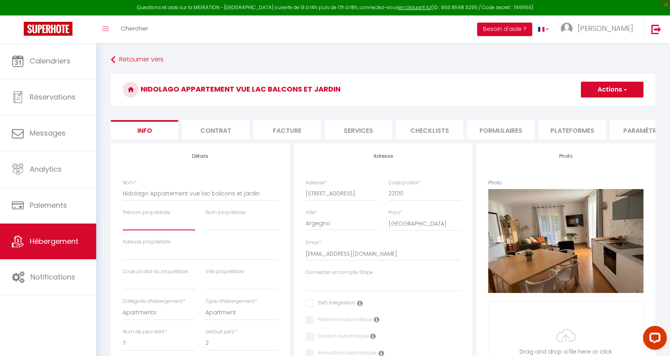
click at [168, 228] on input "Prénom propriétaire" at bounding box center [159, 223] width 72 height 14
click at [157, 256] on input "Adresse propriétaire" at bounding box center [200, 253] width 155 height 14
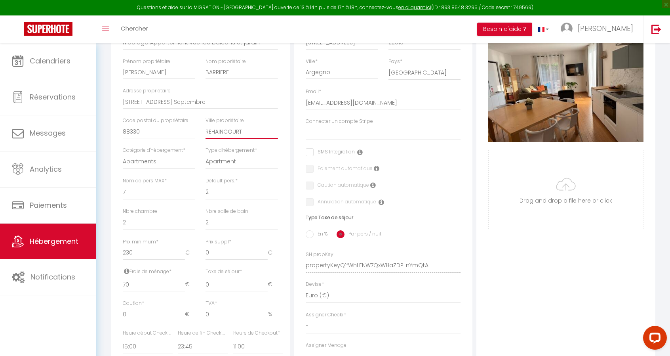
scroll to position [158, 0]
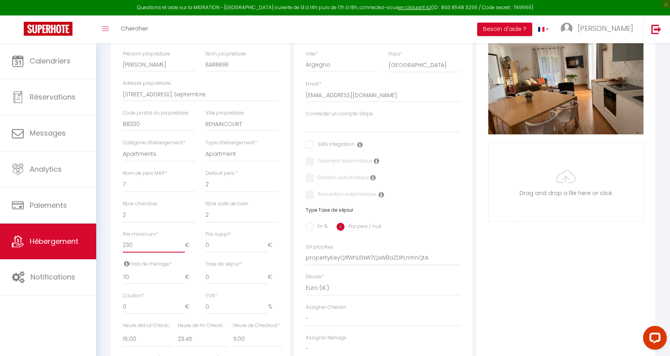
click at [148, 252] on input "230" at bounding box center [154, 245] width 62 height 14
drag, startPoint x: 148, startPoint y: 252, endPoint x: 115, endPoint y: 250, distance: 33.4
click at [115, 250] on div "Détails Nom * Nidolago Appartement vue lac balcons et jardin [PERSON_NAME] prop…" at bounding box center [200, 221] width 179 height 472
click at [221, 252] on input "0" at bounding box center [237, 245] width 62 height 14
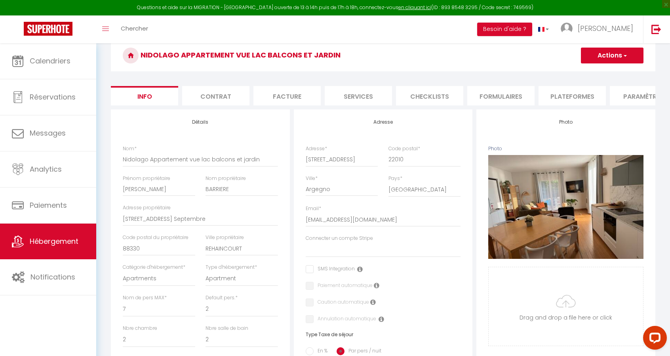
scroll to position [31, 0]
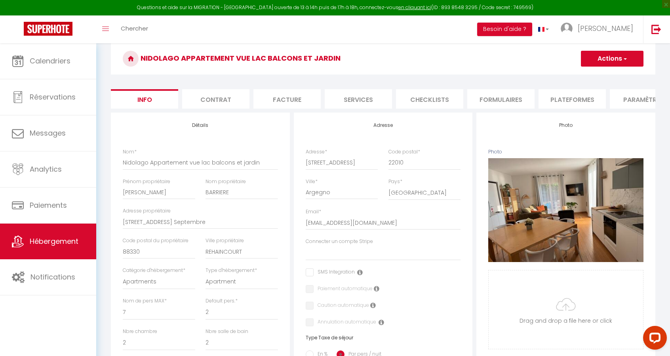
click at [200, 95] on li "Contrat" at bounding box center [215, 98] width 67 height 19
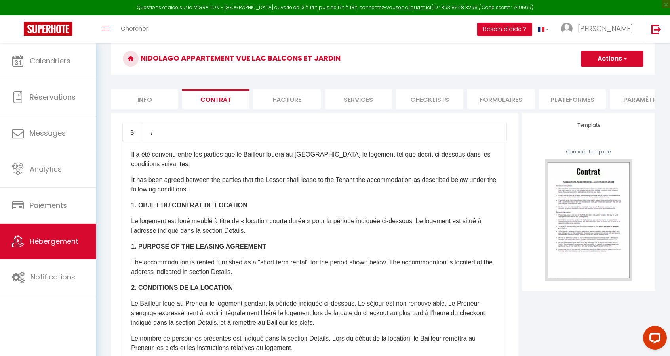
click at [279, 96] on li "Facture" at bounding box center [287, 98] width 67 height 19
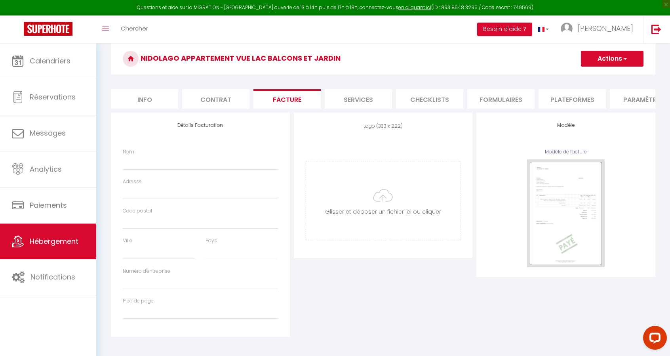
click at [361, 99] on li "Services" at bounding box center [358, 98] width 67 height 19
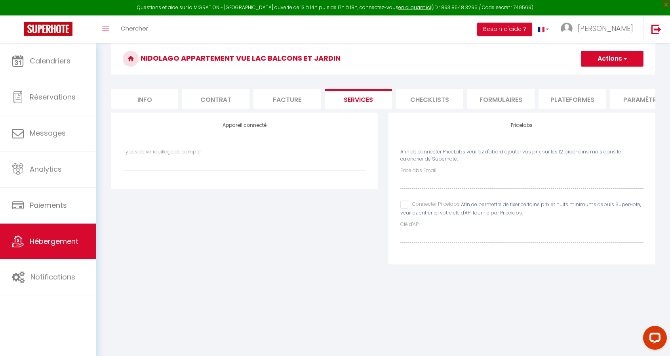
click at [435, 101] on li "Checklists" at bounding box center [429, 98] width 67 height 19
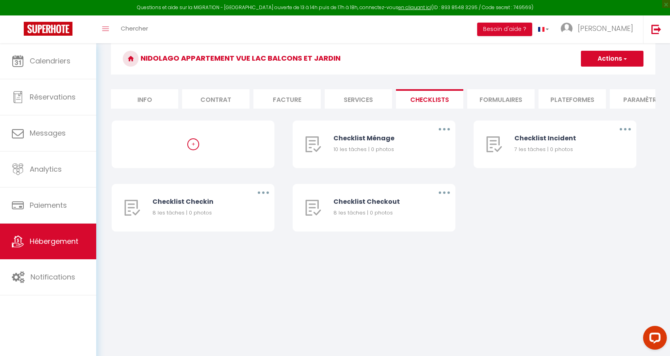
click at [498, 98] on li "Formulaires" at bounding box center [500, 98] width 67 height 19
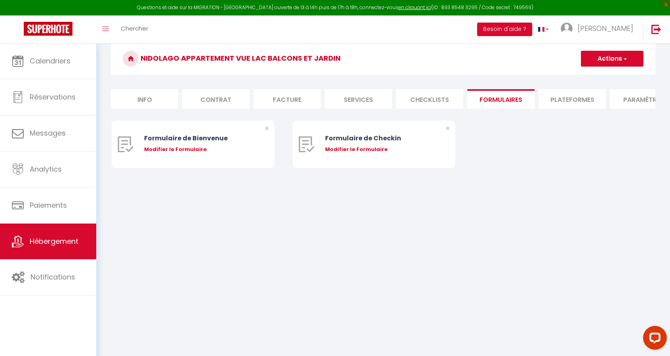
click at [563, 101] on li "Plateformes" at bounding box center [572, 98] width 67 height 19
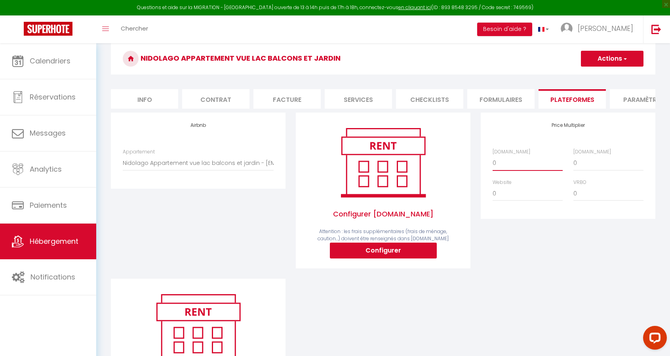
click at [500, 169] on select "0 + 1 % + 2 % + 3 % + 4 % + 5 % + 6 % + 7 % + 8 % + 9 %" at bounding box center [528, 162] width 70 height 15
click at [493, 161] on select "0 + 1 % + 2 % + 3 % + 4 % + 5 % + 6 % + 7 % + 8 % + 9 %" at bounding box center [528, 162] width 70 height 15
click at [575, 167] on select "0 + 1 % + 2 % + 3 % + 4 % + 5 % + 6 % + 7 % + 8 % + 9 %" at bounding box center [609, 162] width 70 height 15
click at [574, 161] on select "0 + 1 % + 2 % + 3 % + 4 % + 5 % + 6 % + 7 % + 8 % + 9 %" at bounding box center [609, 162] width 70 height 15
click at [645, 99] on li "Paramètres" at bounding box center [643, 98] width 67 height 19
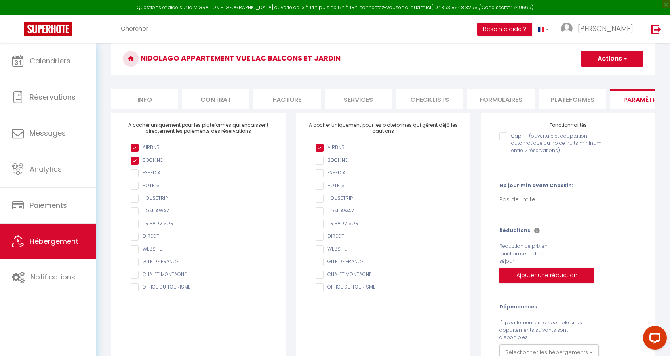
click at [503, 140] on input "Gap fill (ouverture et adaptation automatique du nb de nuits mininum entre 2 ré…" at bounding box center [556, 136] width 112 height 8
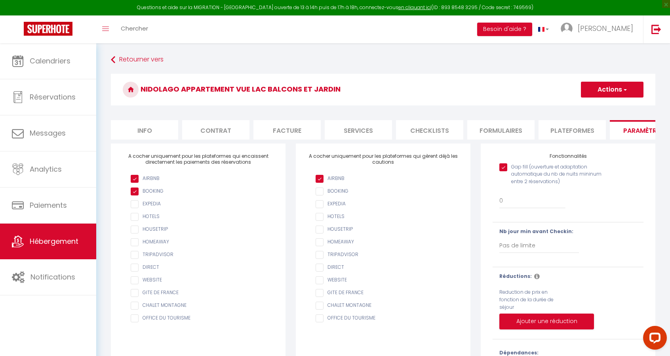
click at [602, 89] on button "Actions" at bounding box center [612, 90] width 63 height 16
click at [602, 108] on input "Enregistrer" at bounding box center [603, 107] width 29 height 8
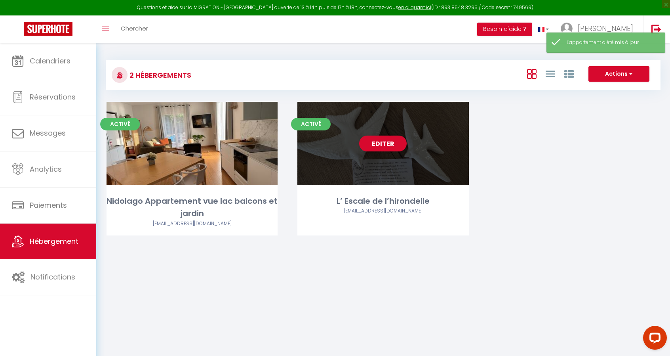
click at [334, 154] on div "Editer" at bounding box center [382, 143] width 171 height 83
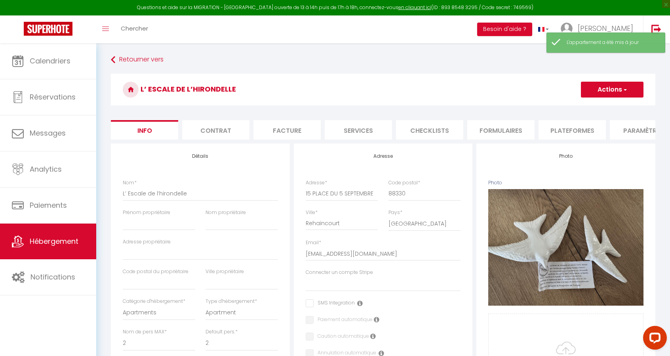
click at [555, 133] on li "Plateformes" at bounding box center [572, 129] width 67 height 19
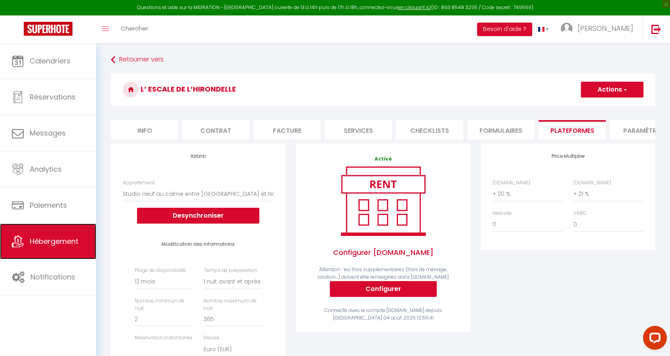
click at [54, 234] on link "Hébergement" at bounding box center [48, 241] width 96 height 36
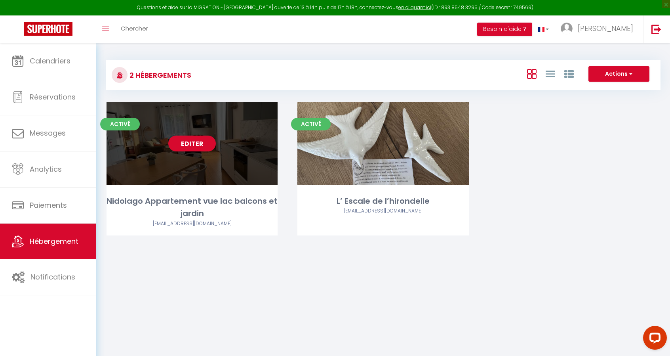
click at [161, 168] on div "Editer" at bounding box center [192, 143] width 171 height 83
click at [185, 167] on div "Editer" at bounding box center [192, 143] width 171 height 83
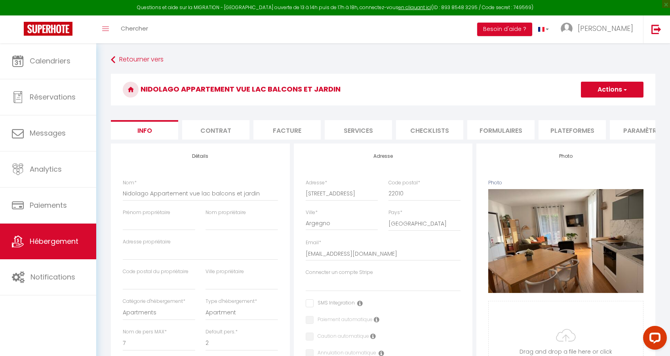
click at [568, 133] on li "Plateformes" at bounding box center [572, 129] width 67 height 19
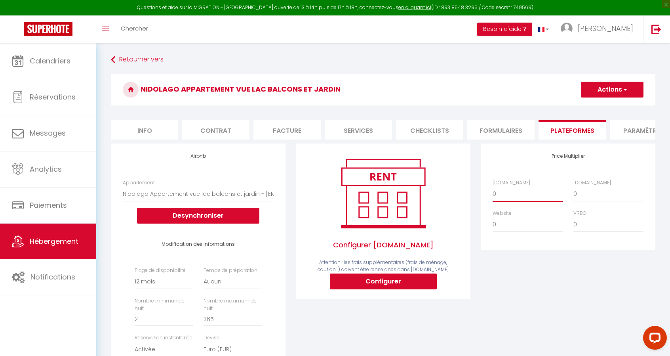
click at [523, 200] on select "0 + 1 % + 2 % + 3 % + 4 % + 5 % + 6 % + 7 % + 8 % + 9 %" at bounding box center [528, 193] width 70 height 15
click at [493, 192] on select "0 + 1 % + 2 % + 3 % + 4 % + 5 % + 6 % + 7 % + 8 % + 9 %" at bounding box center [528, 193] width 70 height 15
click at [589, 200] on select "0 + 1 % + 2 % + 3 % + 4 % + 5 % + 6 % + 7 % + 8 % + 9 %" at bounding box center [609, 193] width 70 height 15
click at [574, 192] on select "0 + 1 % + 2 % + 3 % + 4 % + 5 % + 6 % + 7 % + 8 % + 9 %" at bounding box center [609, 193] width 70 height 15
click at [598, 87] on button "Actions" at bounding box center [612, 90] width 63 height 16
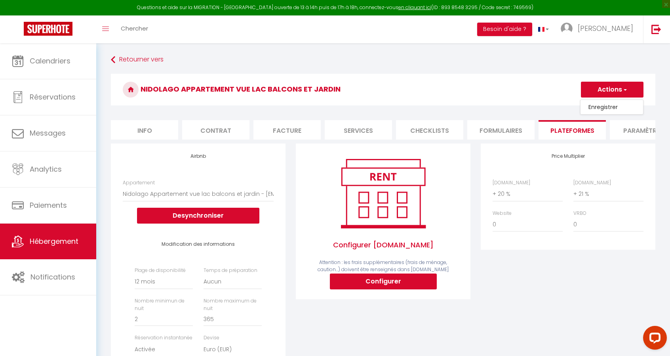
click at [598, 107] on link "Enregistrer" at bounding box center [612, 107] width 63 height 10
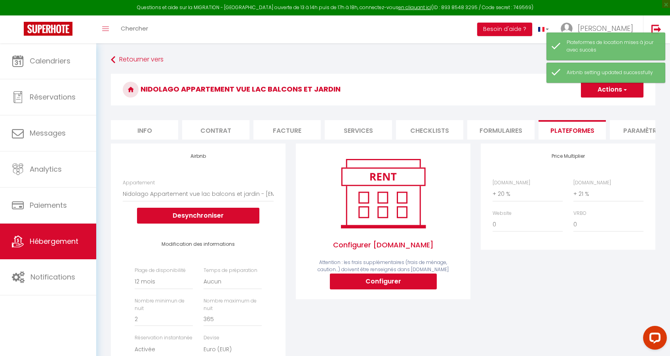
click at [630, 128] on li "Paramètres" at bounding box center [643, 129] width 67 height 19
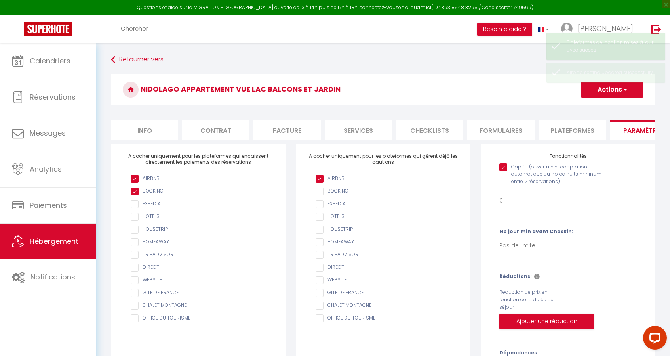
click at [370, 130] on li "Services" at bounding box center [358, 129] width 67 height 19
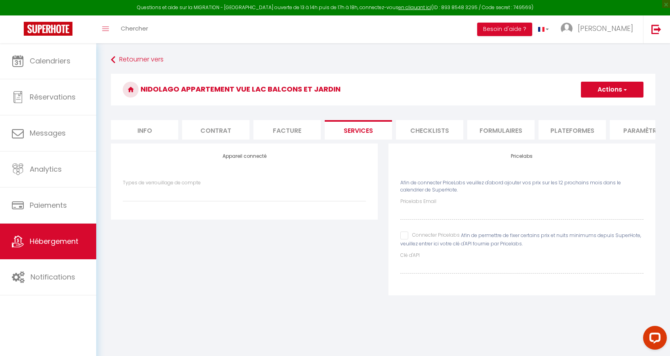
click at [298, 133] on li "Facture" at bounding box center [287, 129] width 67 height 19
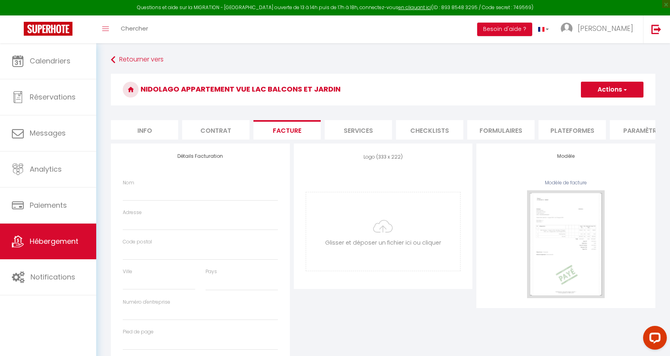
click at [235, 128] on li "Contrat" at bounding box center [215, 129] width 67 height 19
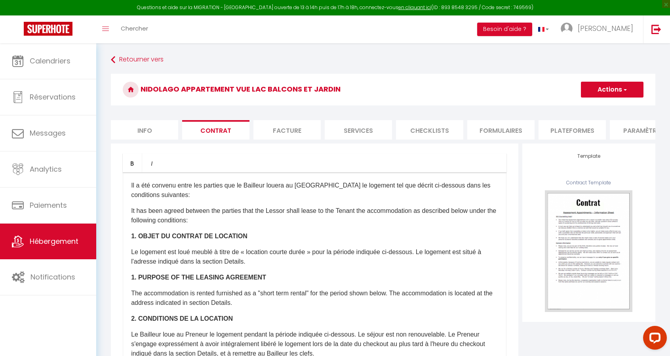
click at [157, 129] on li "Info" at bounding box center [144, 129] width 67 height 19
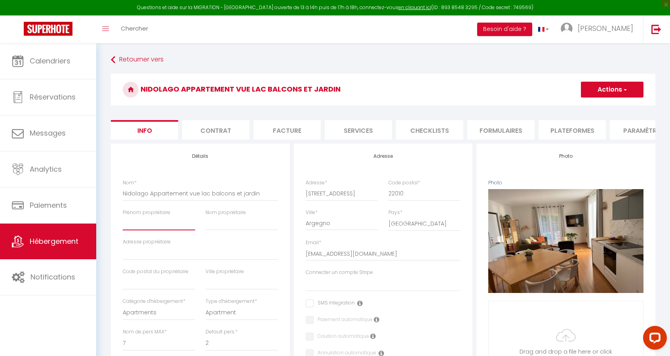
click at [168, 230] on input "Prénom propriétaire" at bounding box center [159, 223] width 72 height 14
click at [161, 260] on input "Adresse propriétaire" at bounding box center [200, 253] width 155 height 14
click at [154, 287] on input "text" at bounding box center [159, 282] width 72 height 14
click at [604, 86] on button "Actions" at bounding box center [612, 90] width 63 height 16
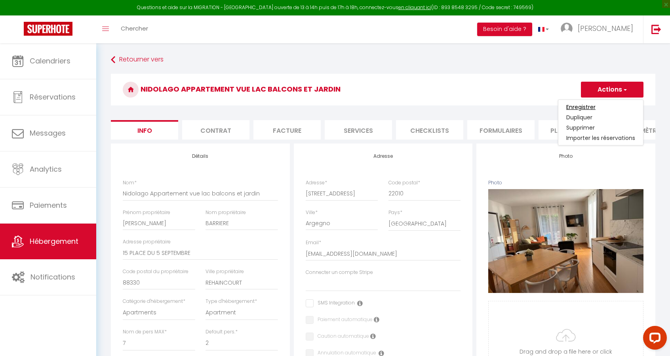
click at [596, 105] on input "Enregistrer" at bounding box center [580, 107] width 29 height 8
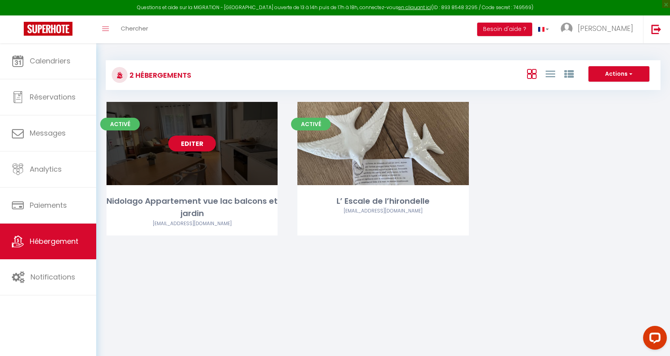
click at [207, 160] on div "Editer" at bounding box center [192, 143] width 171 height 83
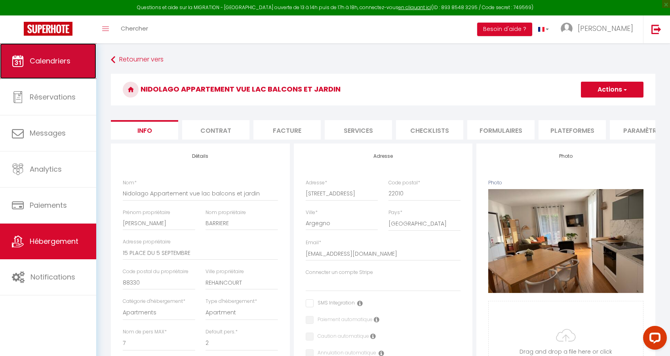
click at [35, 62] on span "Calendriers" at bounding box center [50, 61] width 41 height 10
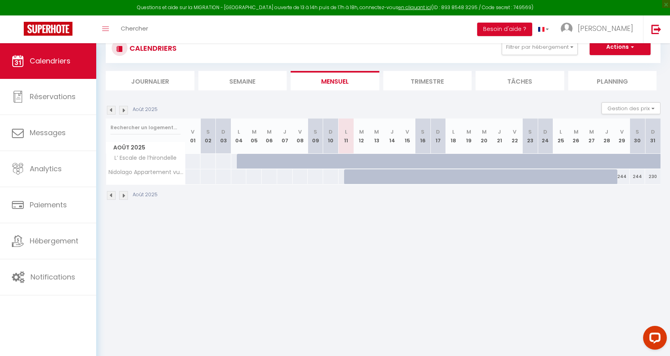
scroll to position [40, 0]
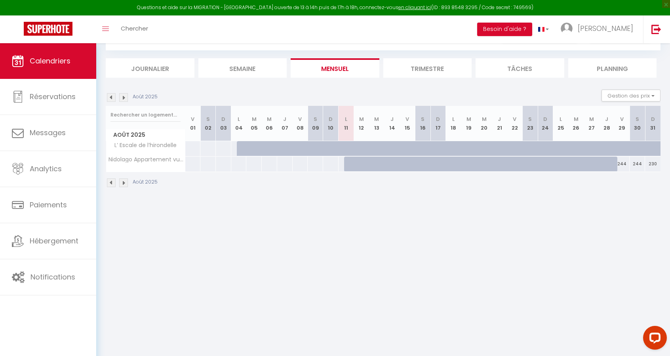
click at [433, 70] on li "Trimestre" at bounding box center [427, 67] width 89 height 19
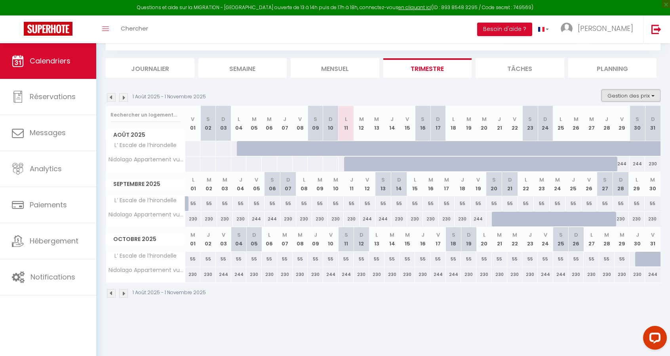
click at [628, 96] on button "Gestion des prix" at bounding box center [631, 96] width 59 height 12
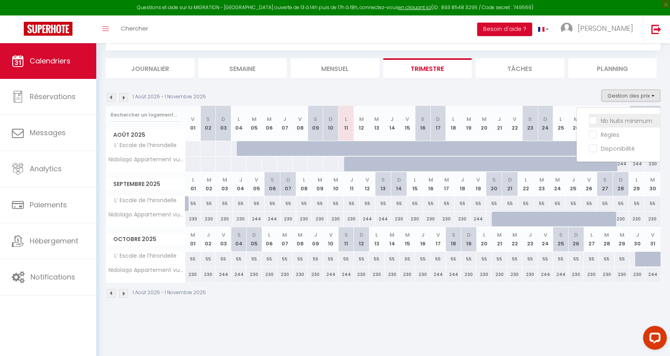
click at [624, 119] on input "Nb Nuits minimum" at bounding box center [624, 120] width 71 height 8
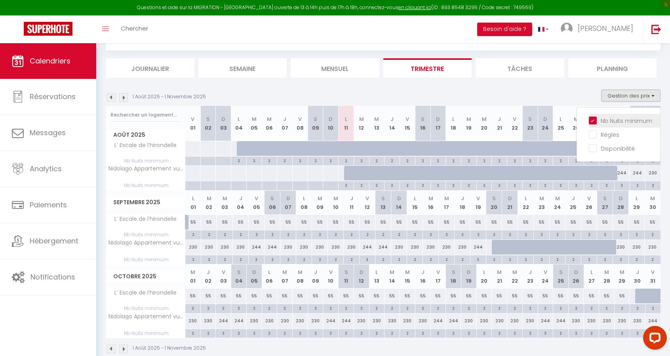
click at [624, 119] on input "Nb Nuits minimum" at bounding box center [624, 120] width 71 height 8
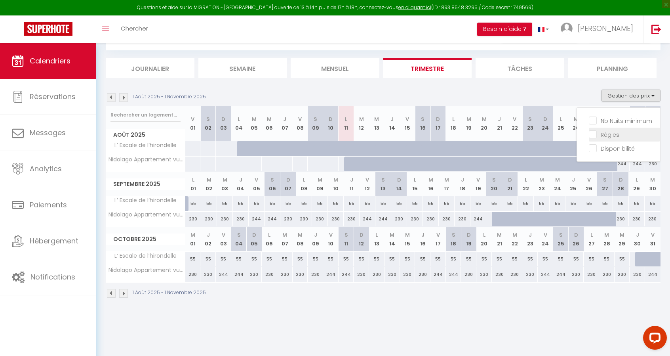
click at [616, 133] on input "Règles" at bounding box center [624, 134] width 71 height 8
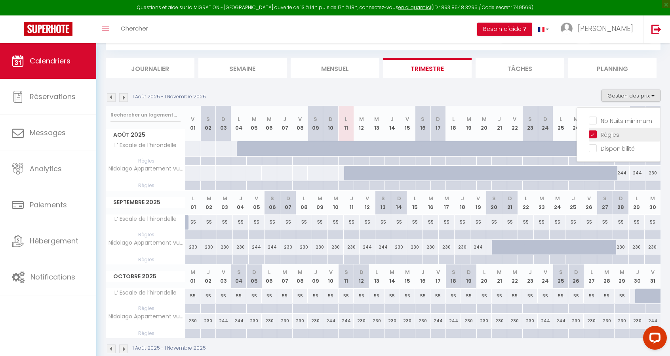
click at [616, 133] on input "Règles" at bounding box center [624, 134] width 71 height 8
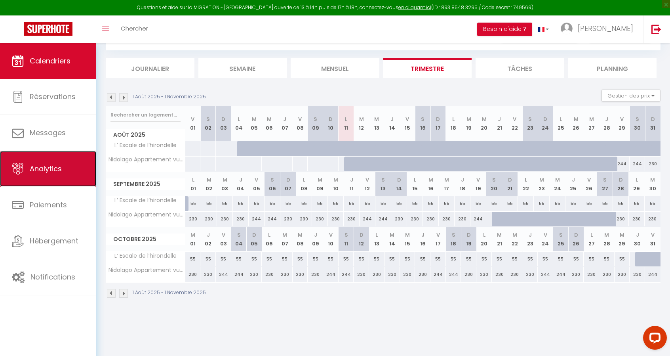
click at [40, 166] on span "Analytics" at bounding box center [46, 169] width 32 height 10
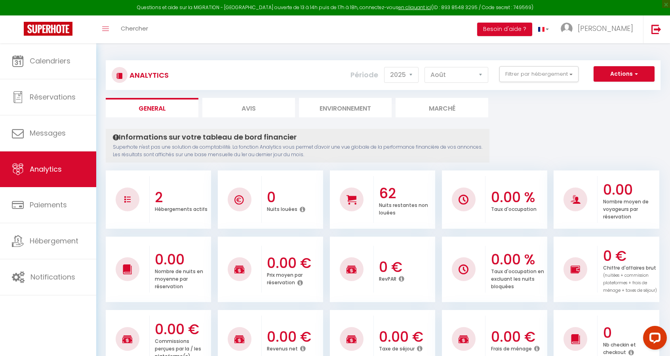
click at [448, 107] on li "Marché" at bounding box center [442, 107] width 93 height 19
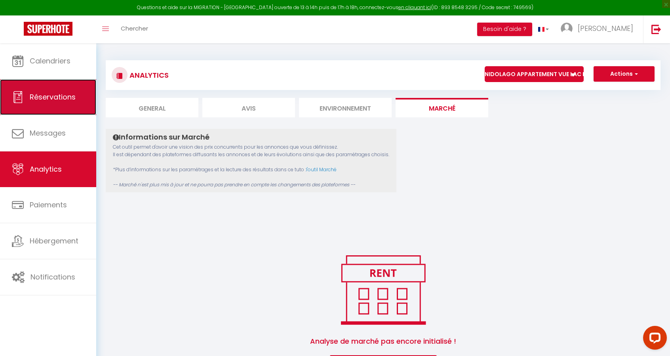
click at [56, 95] on span "Réservations" at bounding box center [53, 97] width 46 height 10
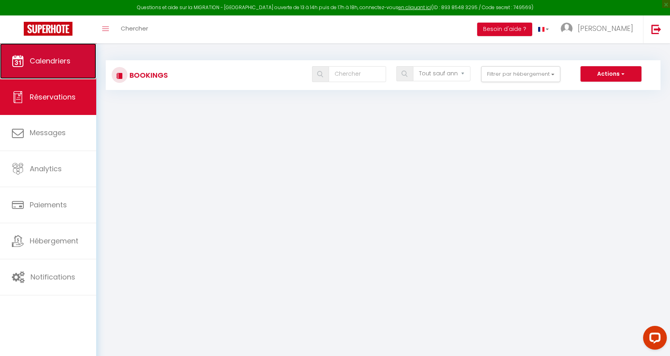
click at [57, 63] on span "Calendriers" at bounding box center [50, 61] width 41 height 10
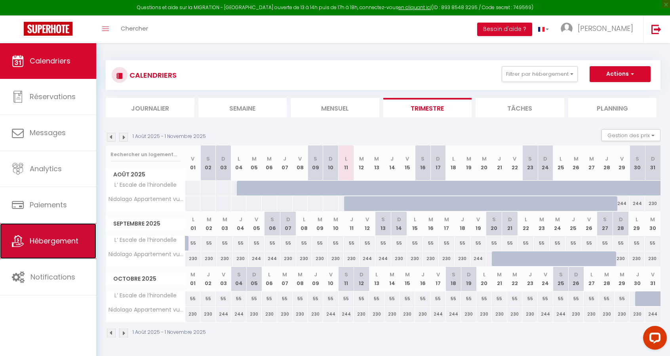
click at [34, 239] on span "Hébergement" at bounding box center [54, 241] width 49 height 10
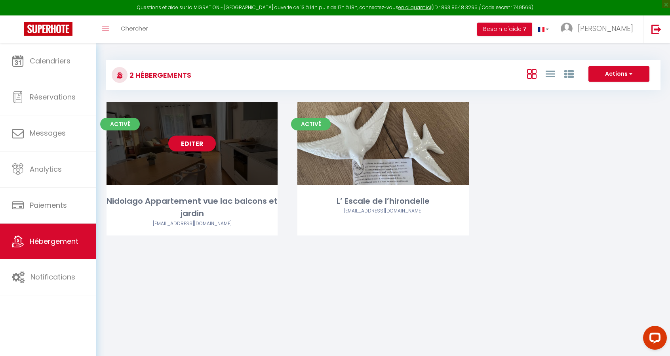
click at [193, 145] on link "Editer" at bounding box center [192, 143] width 48 height 16
click at [212, 178] on div "Editer" at bounding box center [192, 143] width 171 height 83
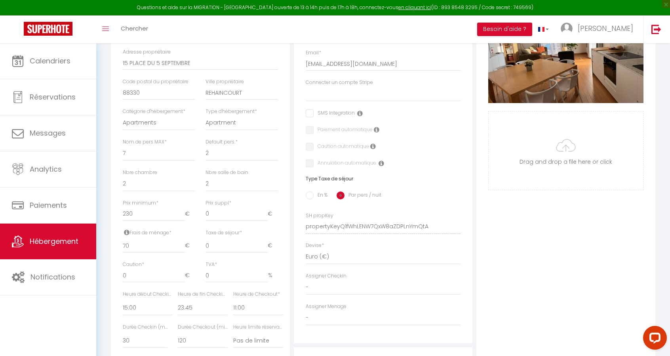
scroll to position [238, 0]
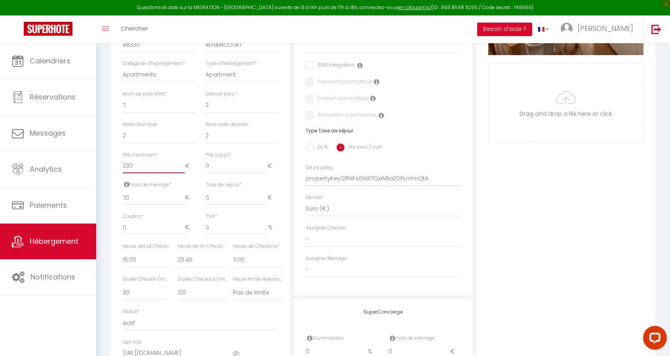
click at [142, 172] on input "230" at bounding box center [154, 166] width 62 height 14
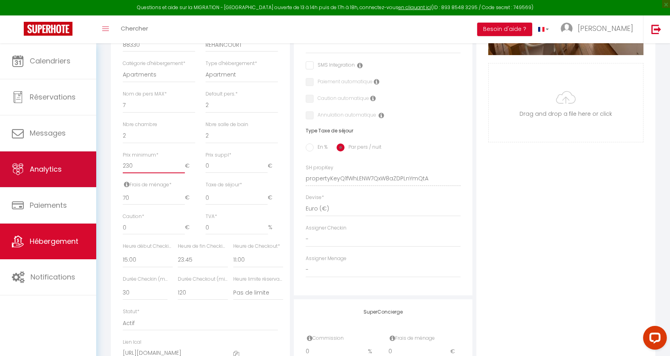
drag, startPoint x: 142, startPoint y: 172, endPoint x: 94, endPoint y: 168, distance: 47.7
click at [94, 168] on div "Questions et aide sur la MIGRATION - [GEOGRAPHIC_DATA] ouverte de 13 à 14h puis…" at bounding box center [335, 132] width 670 height 655
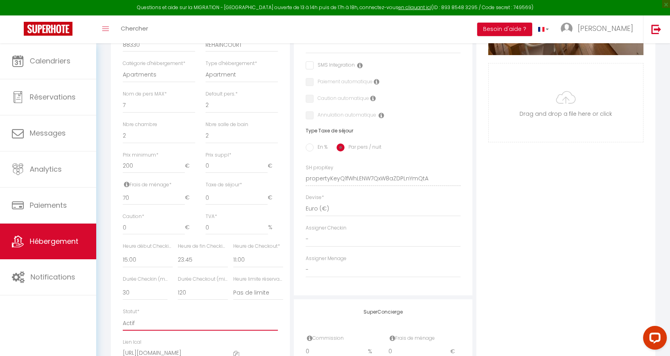
click at [232, 321] on select "Actif Pas actif" at bounding box center [200, 322] width 155 height 15
click at [492, 240] on div "Photo Photo Supprimer Drag and drop a file here or click Ooops, something wrong…" at bounding box center [566, 173] width 179 height 534
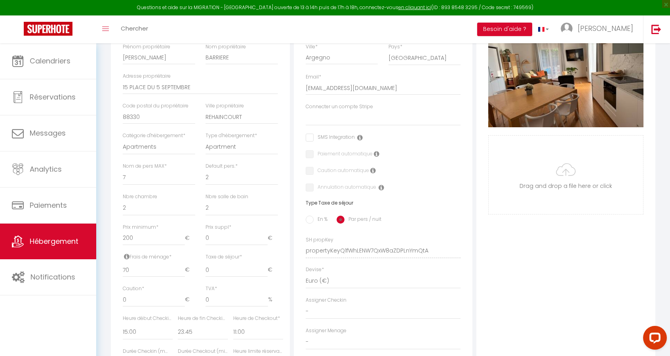
scroll to position [158, 0]
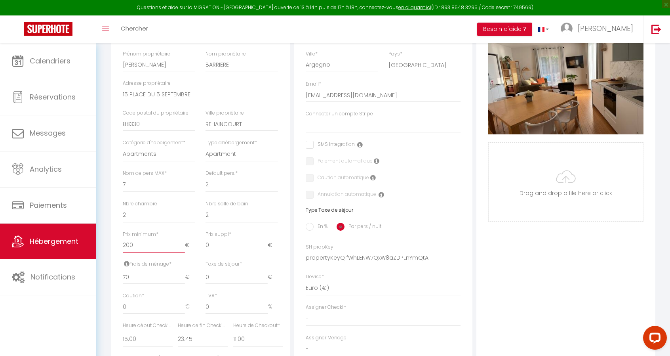
click at [138, 252] on input "200" at bounding box center [154, 245] width 62 height 14
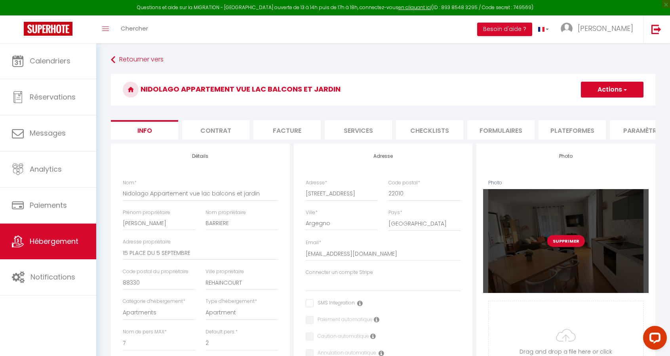
scroll to position [0, 0]
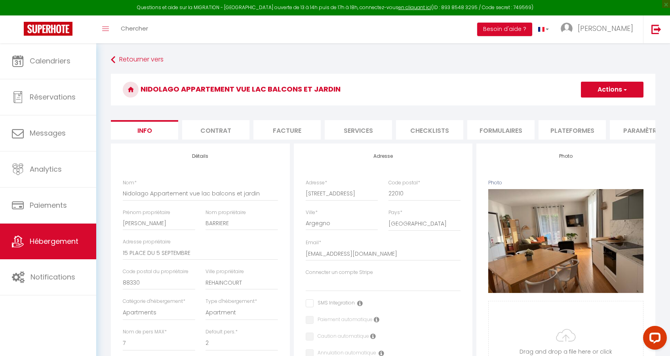
click at [610, 87] on button "Actions" at bounding box center [612, 90] width 63 height 16
click at [586, 106] on input "Enregistrer" at bounding box center [580, 107] width 29 height 8
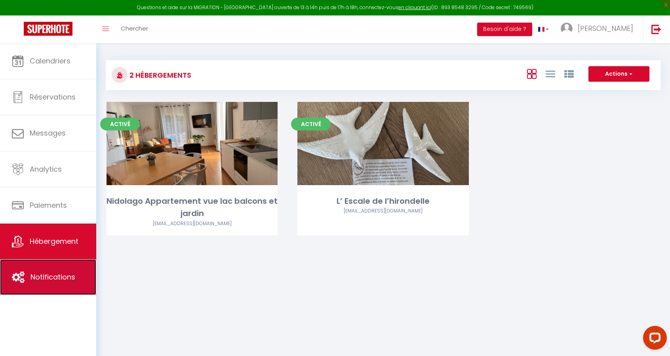
click at [57, 269] on link "Notifications" at bounding box center [48, 277] width 96 height 36
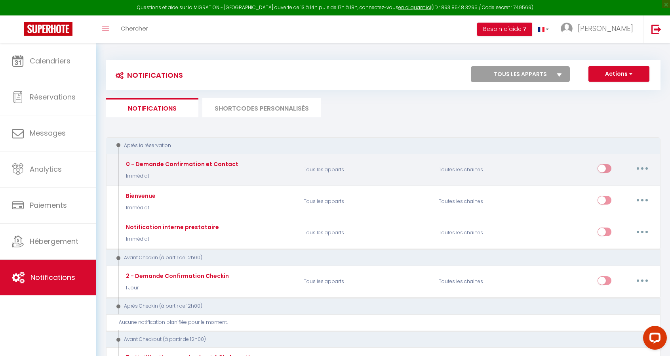
click at [639, 165] on button "button" at bounding box center [642, 168] width 22 height 13
click at [612, 187] on link "Editer" at bounding box center [622, 186] width 59 height 13
type input "0 - Demande Confirmation et Contact"
select select "Immédiat"
select select "if_booking_is_paid"
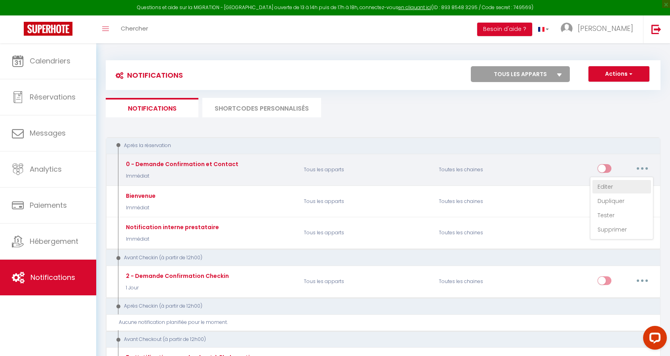
checkbox input "true"
checkbox input "false"
radio input "true"
type input "Merci de confirmer votre réservation - [BOOKING:ID] - [GUEST:FIRST_NAME] [GUEST…"
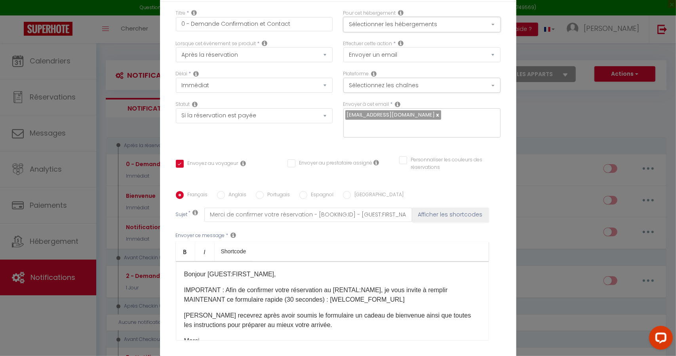
click at [363, 30] on button "Sélectionner les hébergements" at bounding box center [421, 24] width 157 height 15
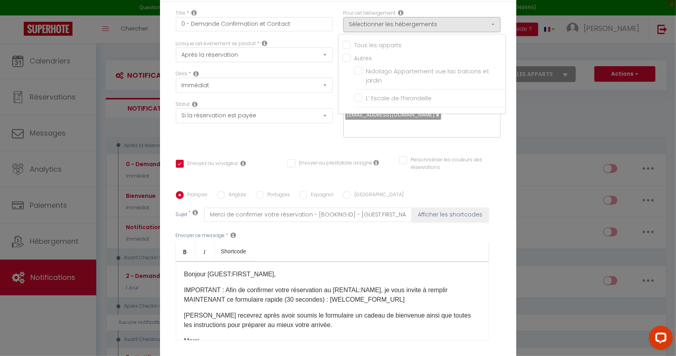
click at [343, 48] on input "Tous les apparts" at bounding box center [424, 44] width 163 height 8
checkbox input "true"
checkbox input "false"
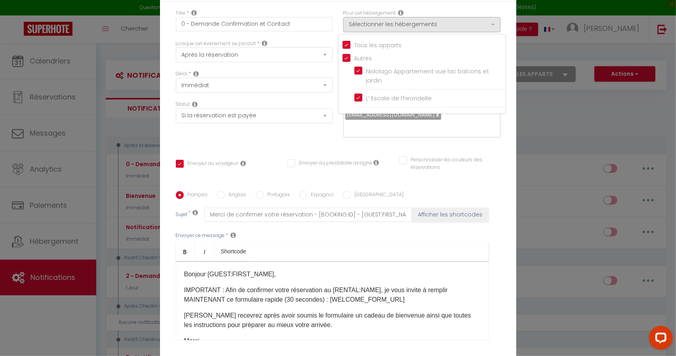
checkbox input "true"
click at [429, 11] on div "Titre * 0 - Demande Confirmation et Contact Pour cet hébergement Sélectionner l…" at bounding box center [338, 191] width 357 height 379
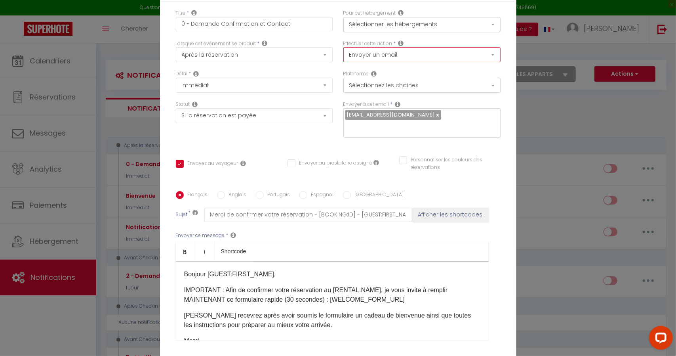
click at [412, 61] on select "Envoyer un email Envoyer un SMS Envoyer une notification push" at bounding box center [421, 54] width 157 height 15
click at [413, 92] on button "Sélectionnez les chaînes" at bounding box center [421, 85] width 157 height 15
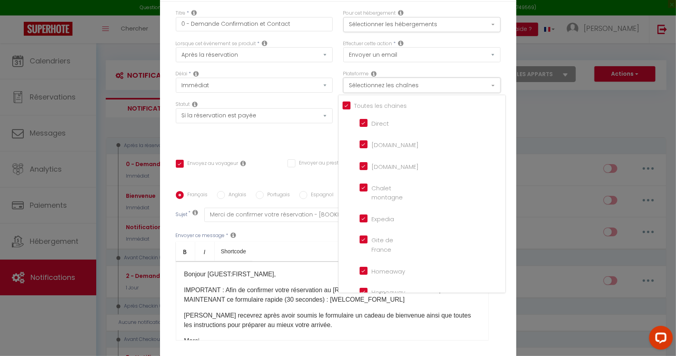
click at [413, 92] on button "Sélectionnez les chaînes" at bounding box center [421, 85] width 157 height 15
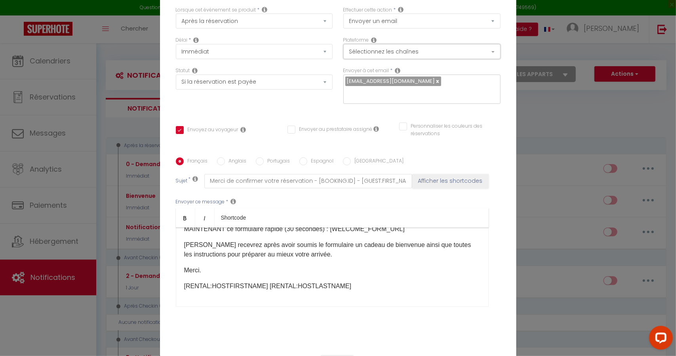
scroll to position [63, 0]
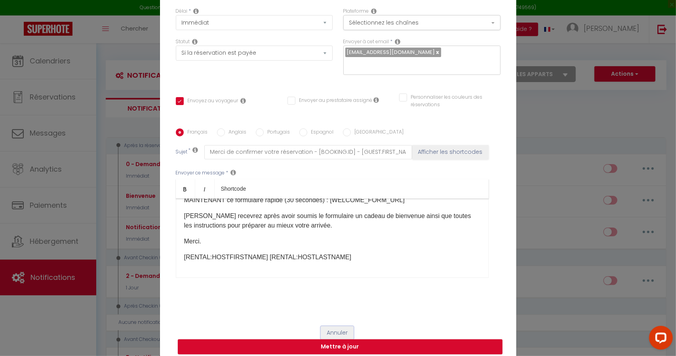
click at [333, 326] on button "Annuler" at bounding box center [337, 332] width 33 height 13
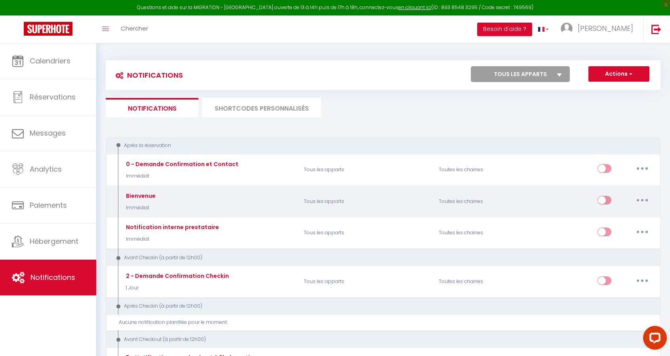
click at [644, 199] on button "button" at bounding box center [642, 200] width 22 height 13
click at [628, 216] on link "Editer" at bounding box center [622, 218] width 59 height 13
type input "Bienvenue"
checkbox input "true"
checkbox input "false"
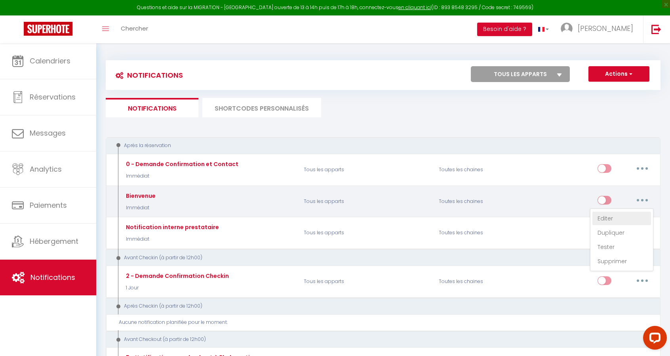
checkbox input "false"
type input "Merci pour votre réservation !"
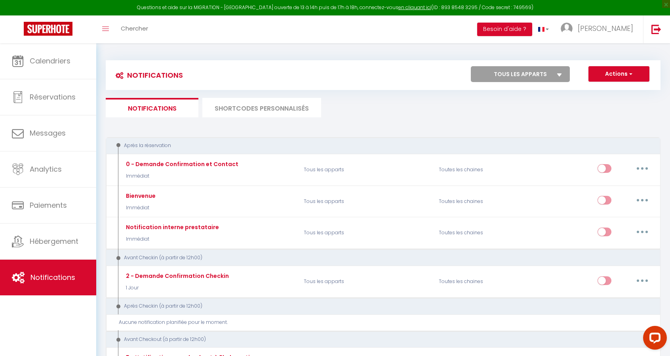
scroll to position [0, 0]
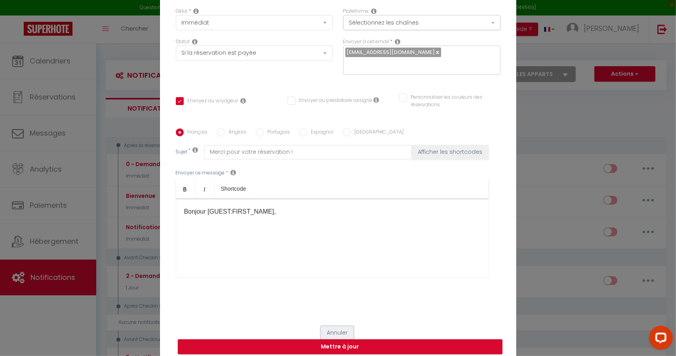
click at [341, 328] on button "Annuler" at bounding box center [337, 332] width 33 height 13
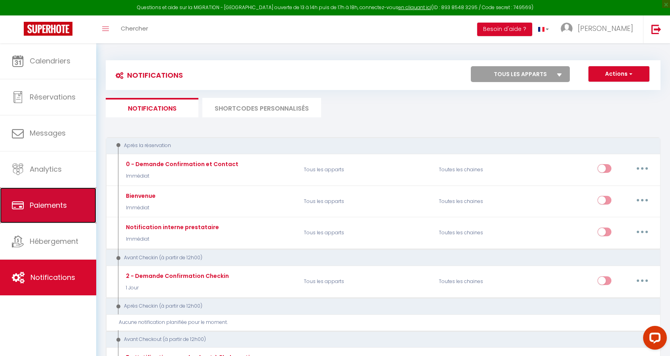
click at [48, 209] on span "Paiements" at bounding box center [48, 205] width 37 height 10
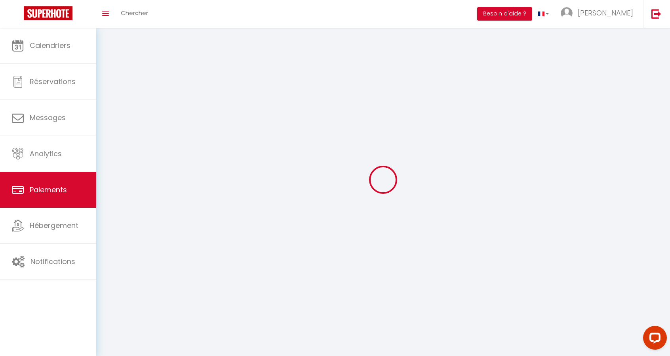
select select "2"
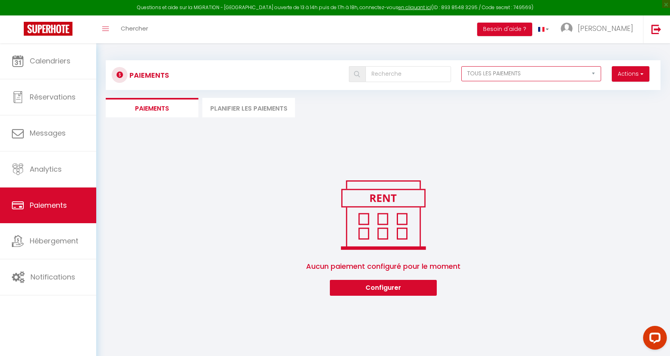
click at [528, 76] on select "EN ATTENTE PAYÉ TOUS LES PAIEMENTS" at bounding box center [531, 73] width 140 height 15
